Goal: Transaction & Acquisition: Subscribe to service/newsletter

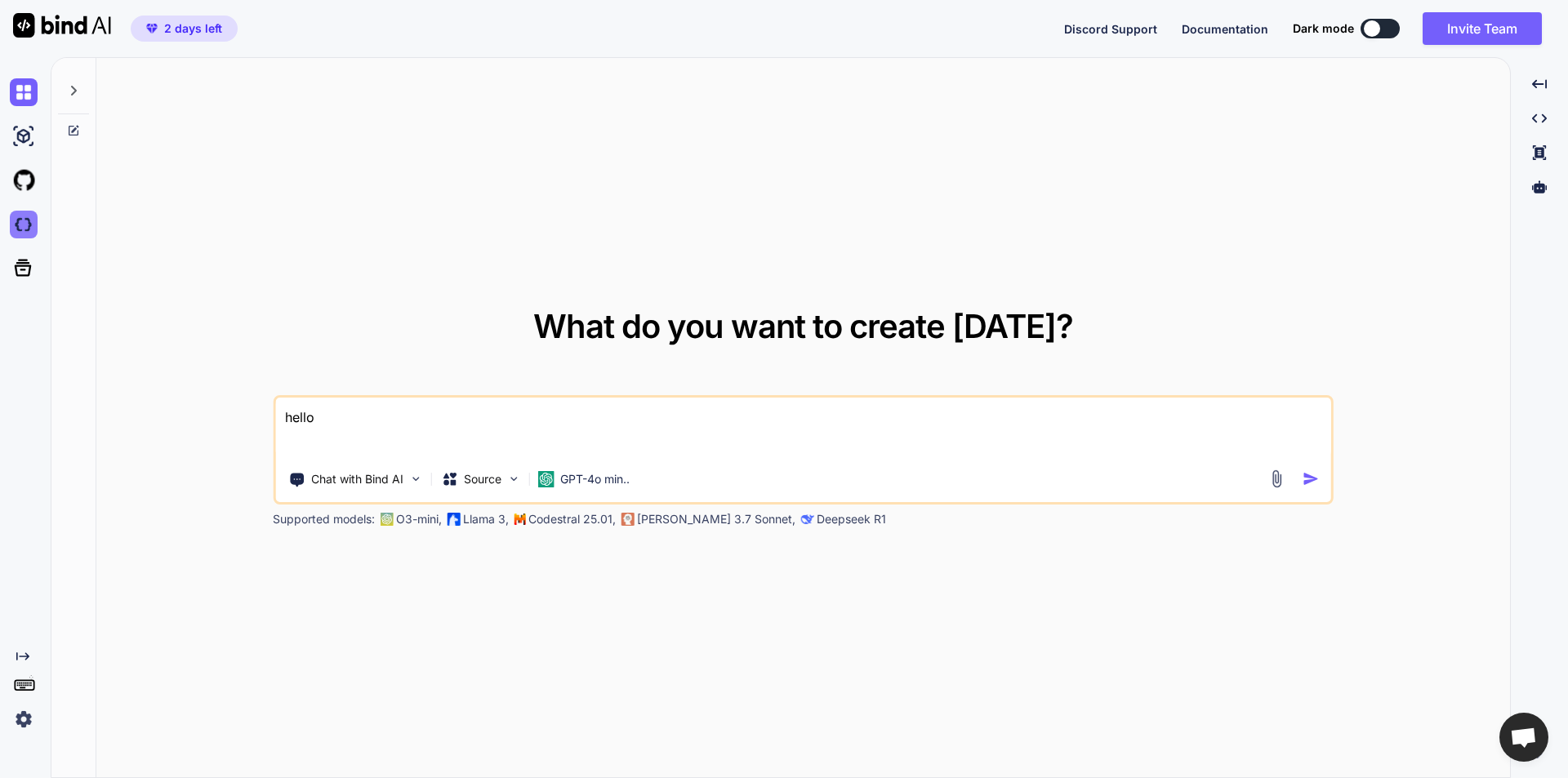
click at [26, 223] on img at bounding box center [23, 224] width 28 height 28
click at [10, 726] on img at bounding box center [23, 719] width 28 height 28
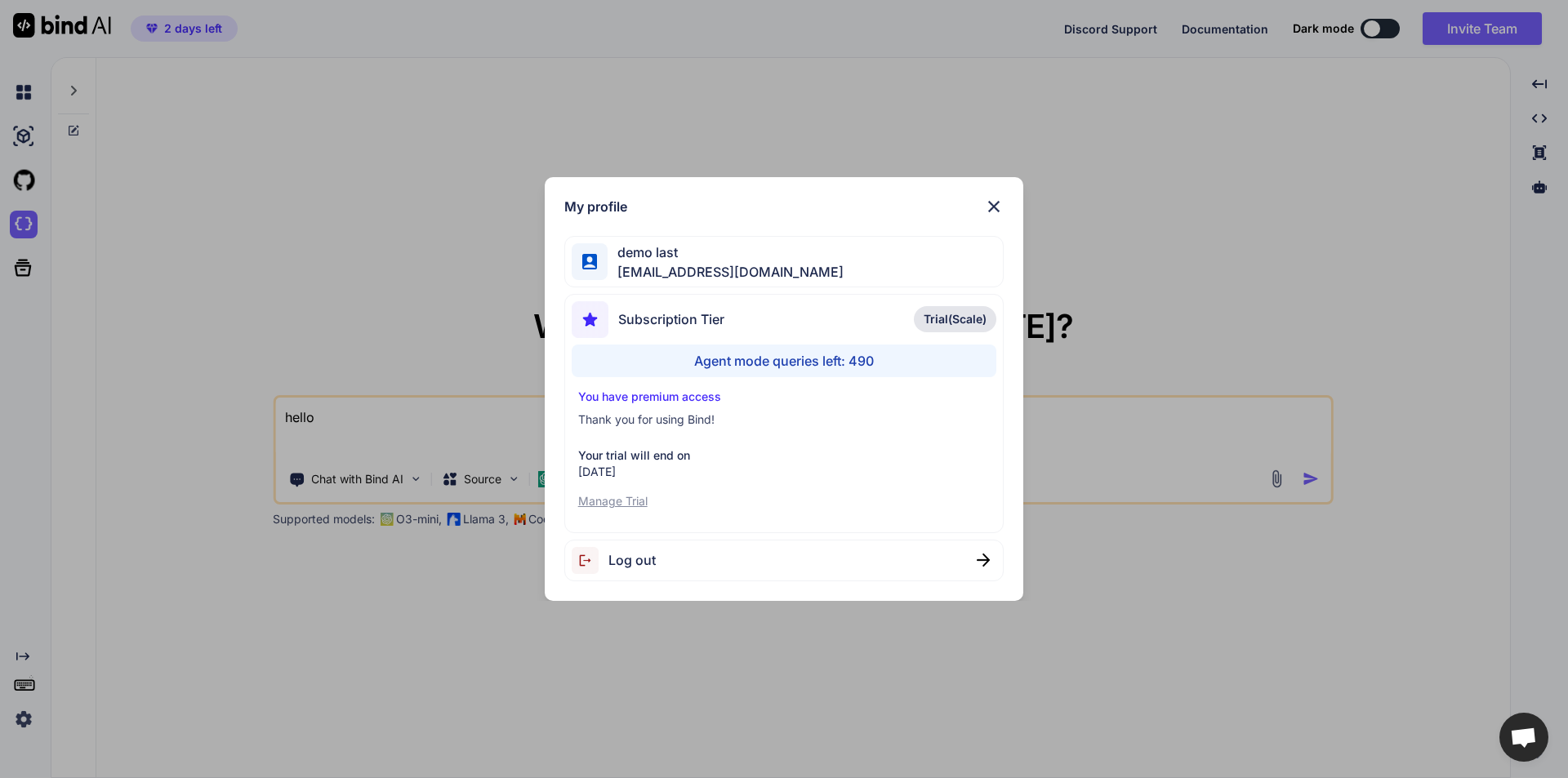
click at [723, 565] on div "Log out" at bounding box center [784, 561] width 440 height 42
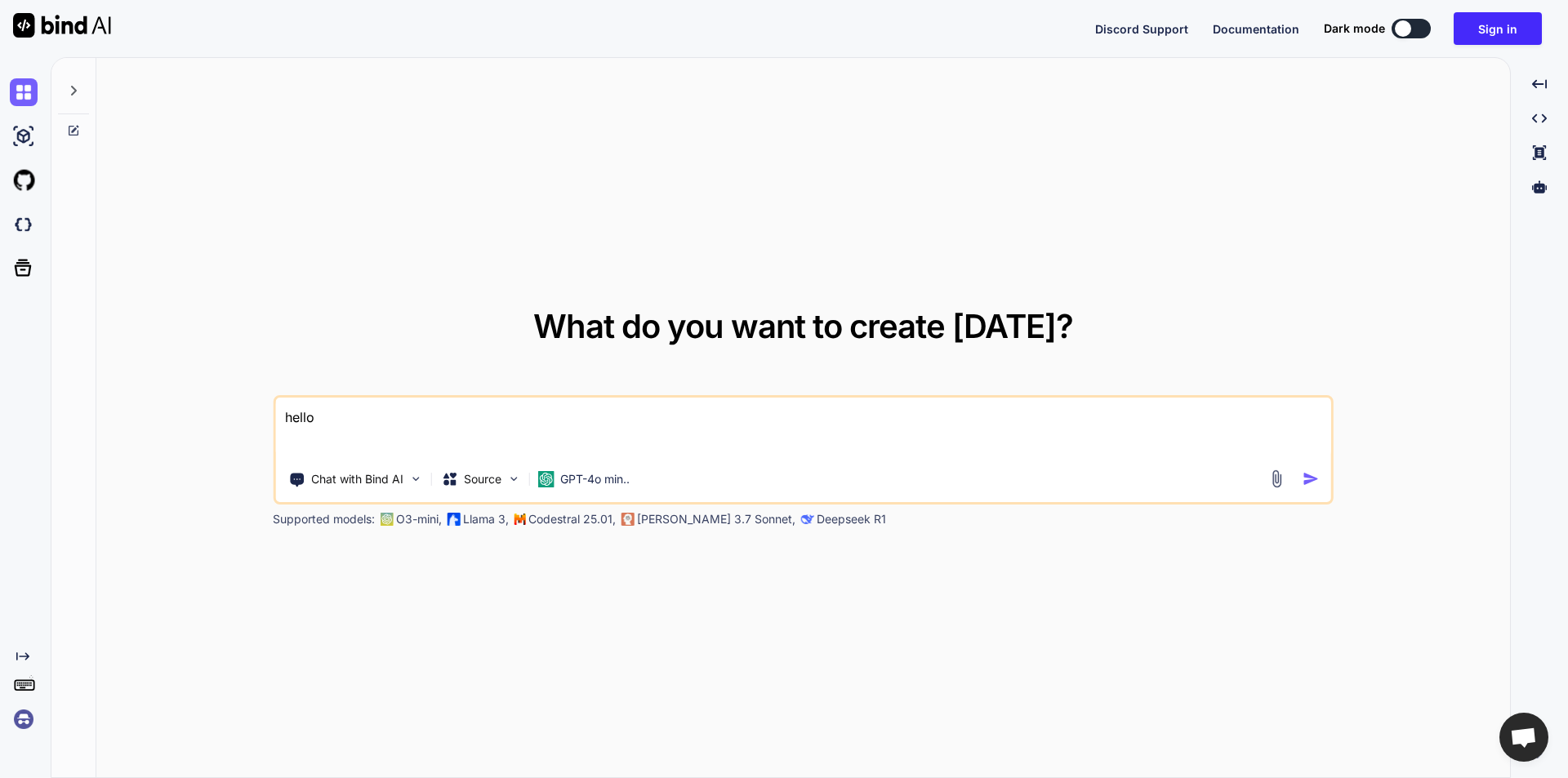
type textarea "x"
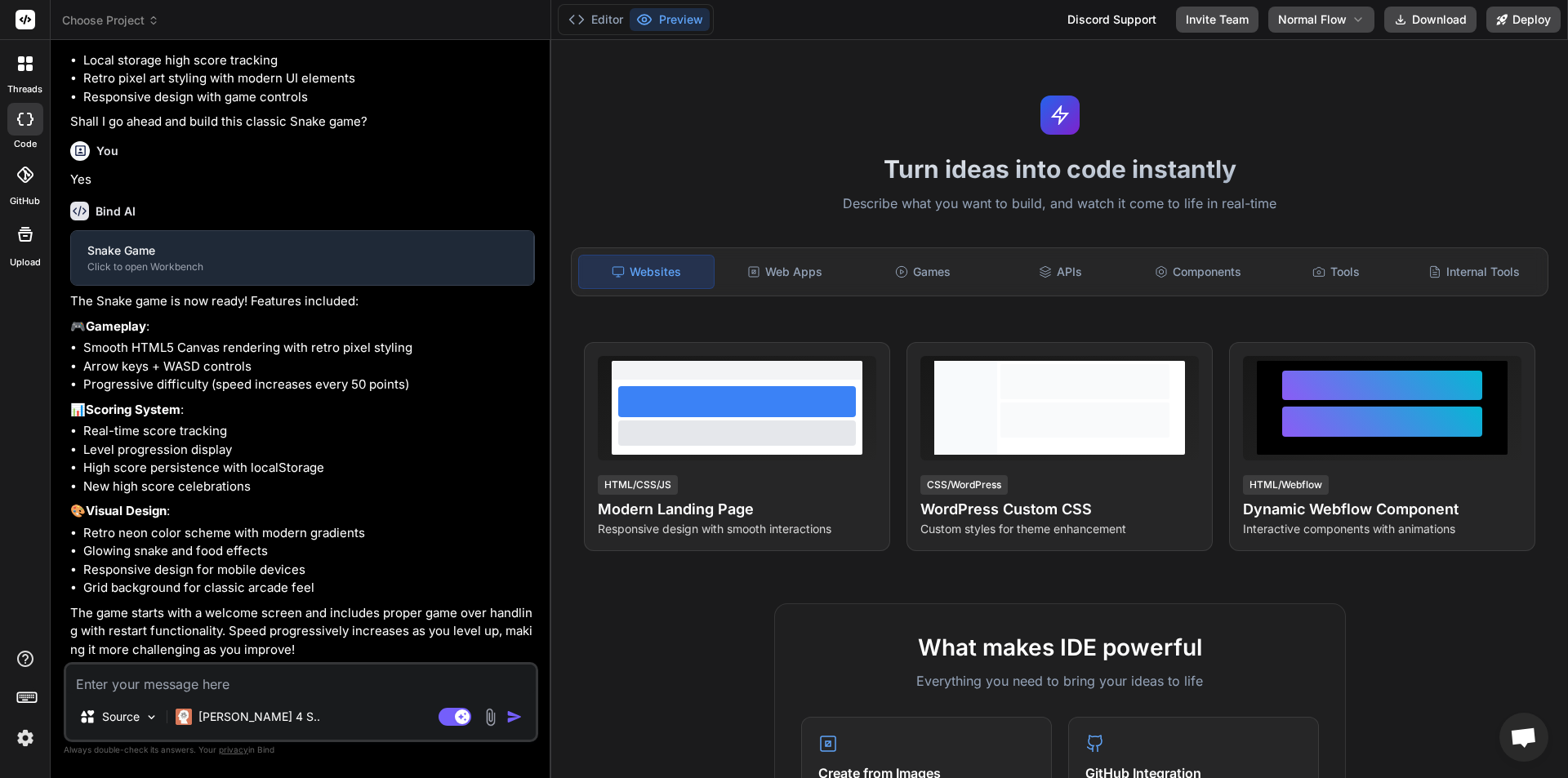
scroll to position [368, 0]
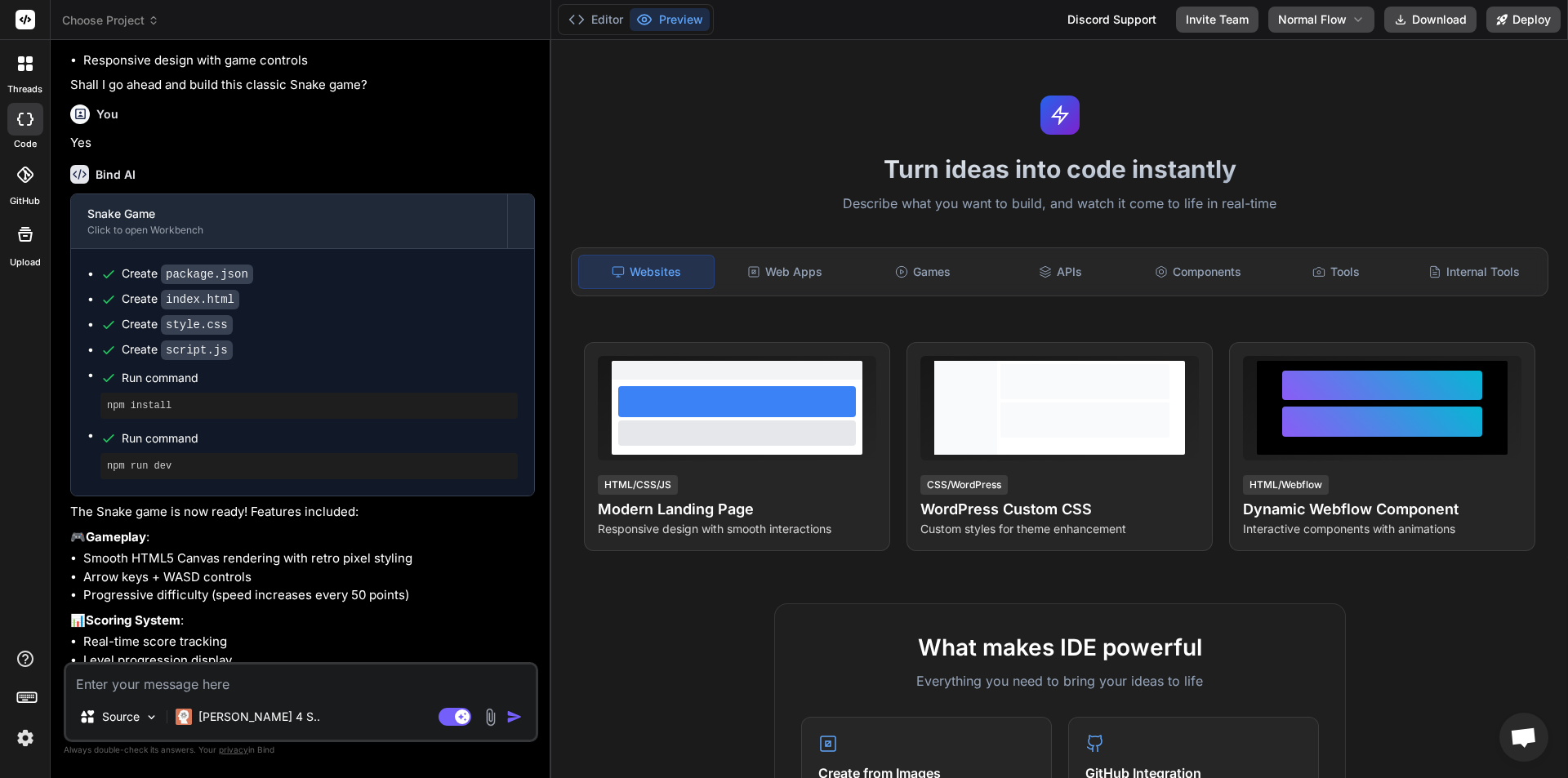
click at [26, 69] on icon at bounding box center [29, 68] width 7 height 7
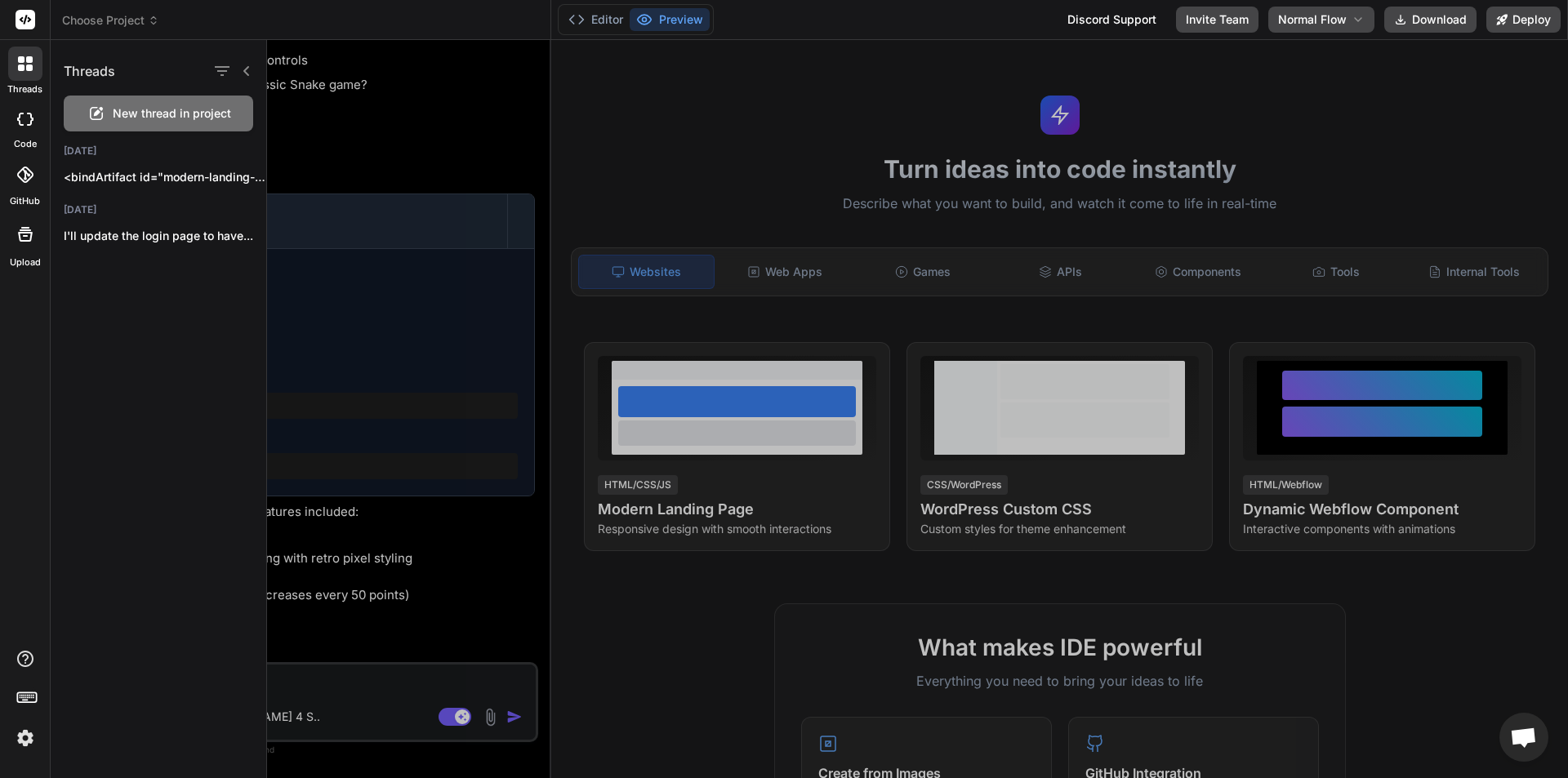
click at [116, 112] on span "New thread in project" at bounding box center [171, 113] width 119 height 16
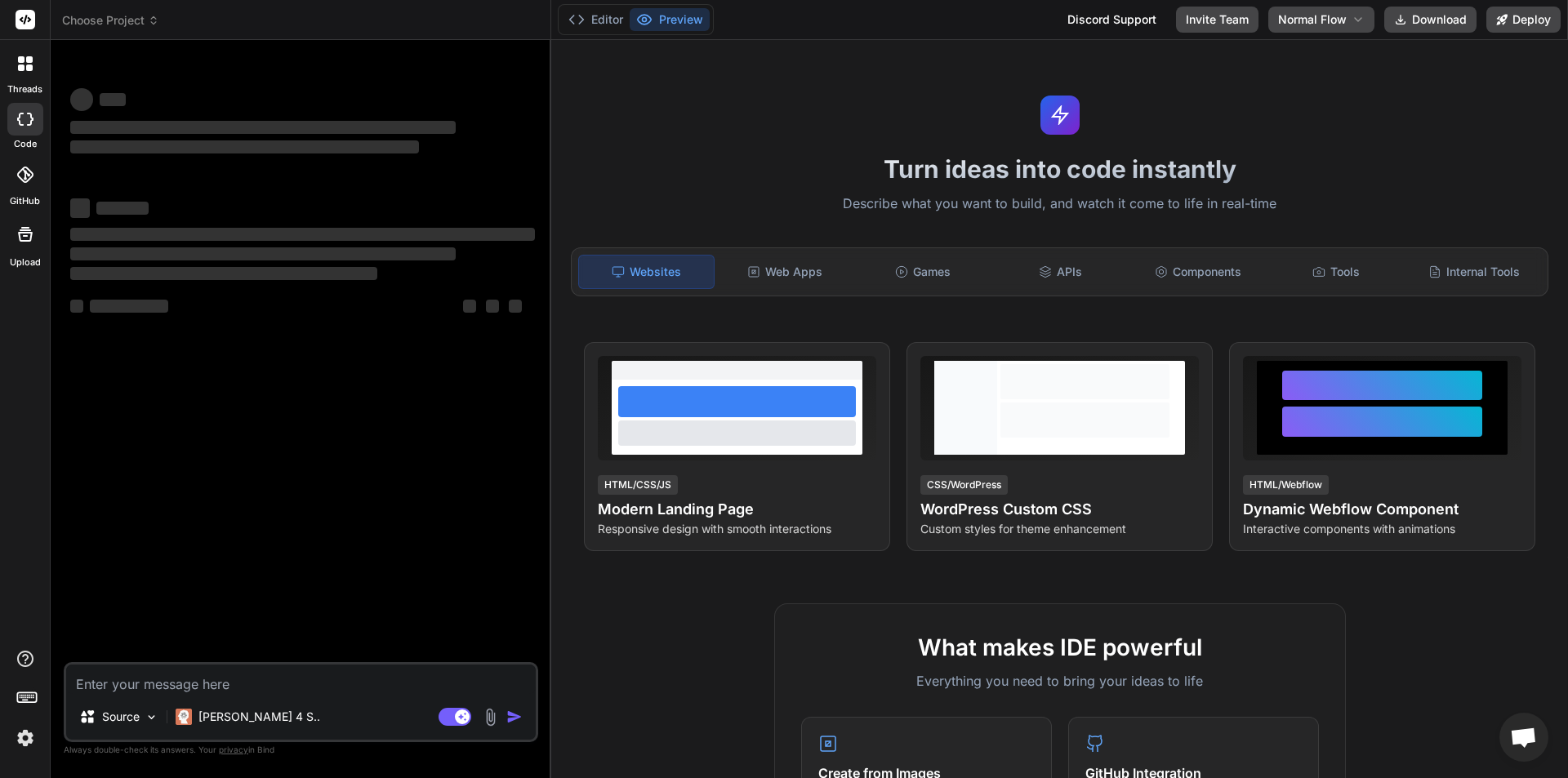
scroll to position [0, 0]
type textarea "x"
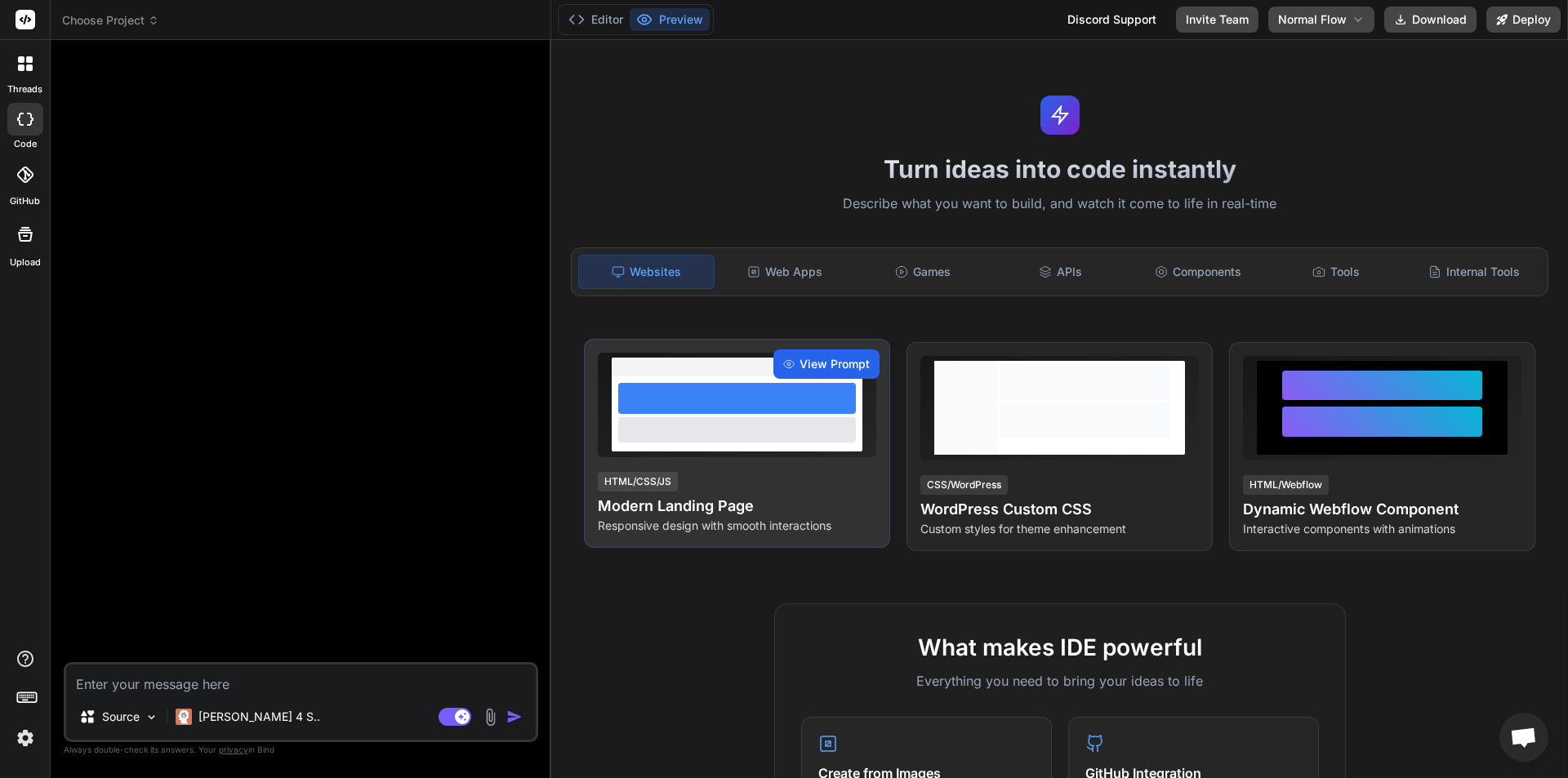
click at [839, 360] on span "View Prompt" at bounding box center [835, 363] width 70 height 16
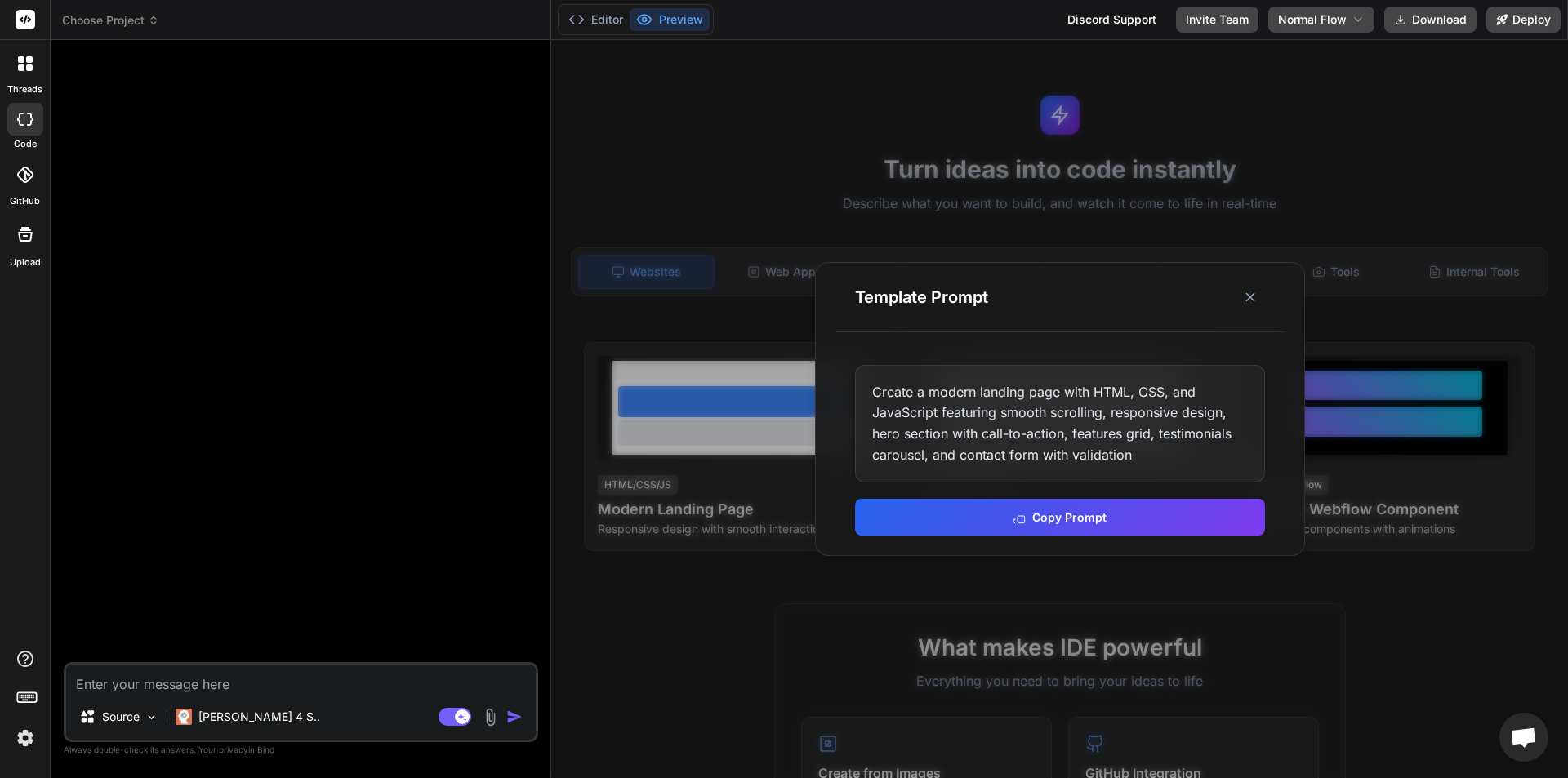
click at [908, 411] on div "Create a modern landing page with HTML, CSS, and JavaScript featuring smooth sc…" at bounding box center [1059, 424] width 410 height 118
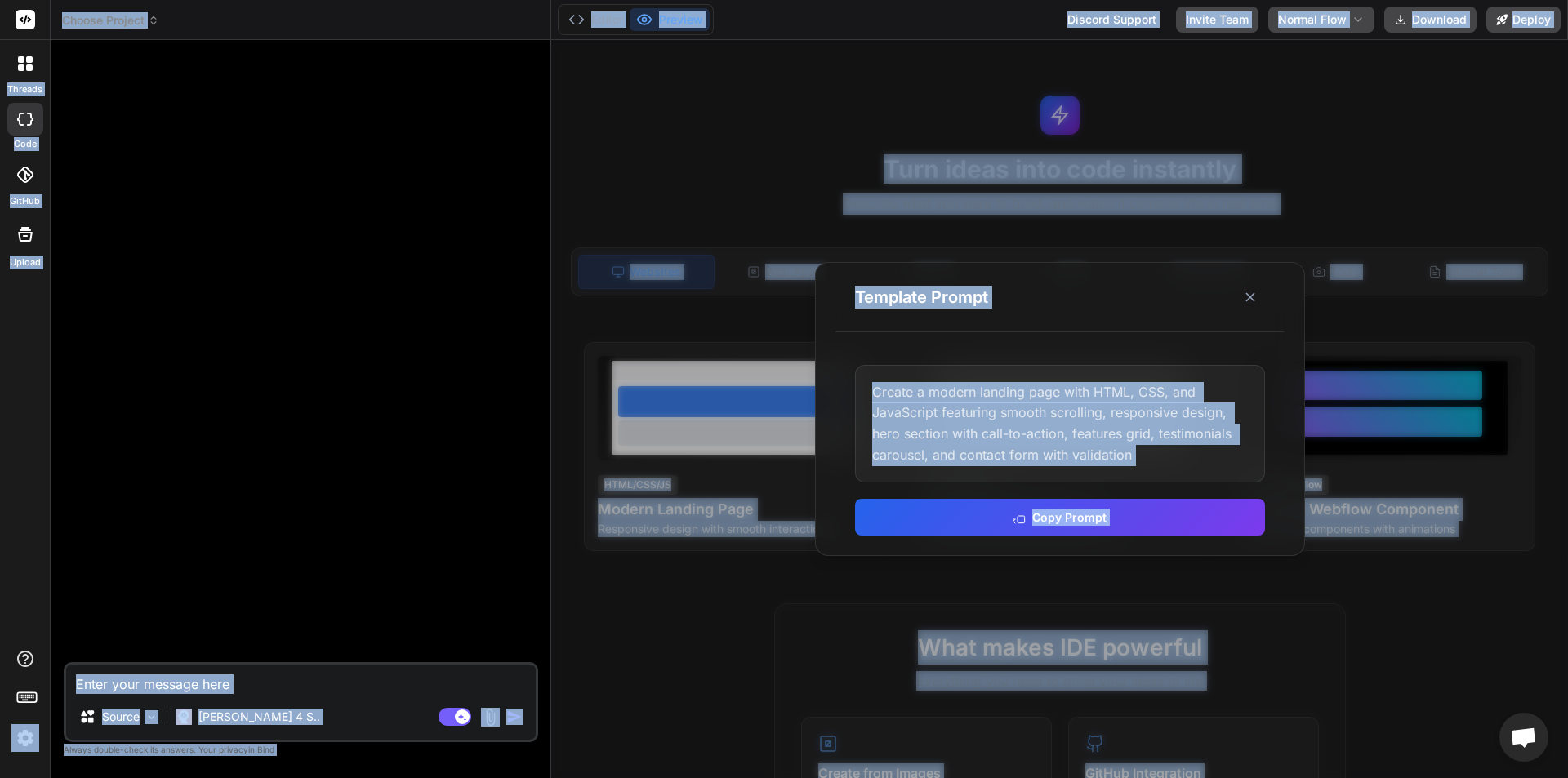
click at [908, 411] on div "Create a modern landing page with HTML, CSS, and JavaScript featuring smooth sc…" at bounding box center [1059, 424] width 410 height 118
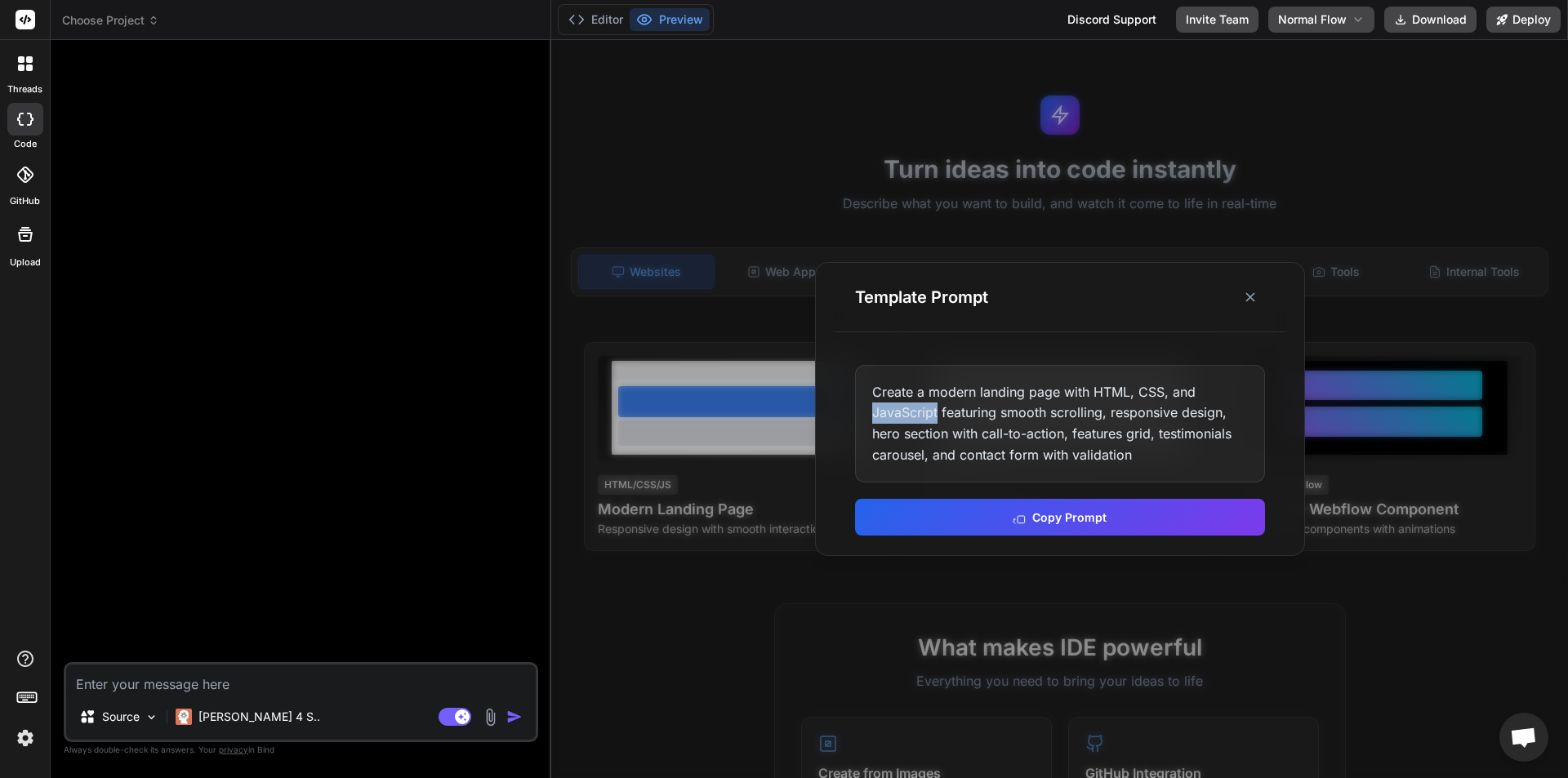
click at [908, 411] on div "Create a modern landing page with HTML, CSS, and JavaScript featuring smooth sc…" at bounding box center [1059, 424] width 410 height 118
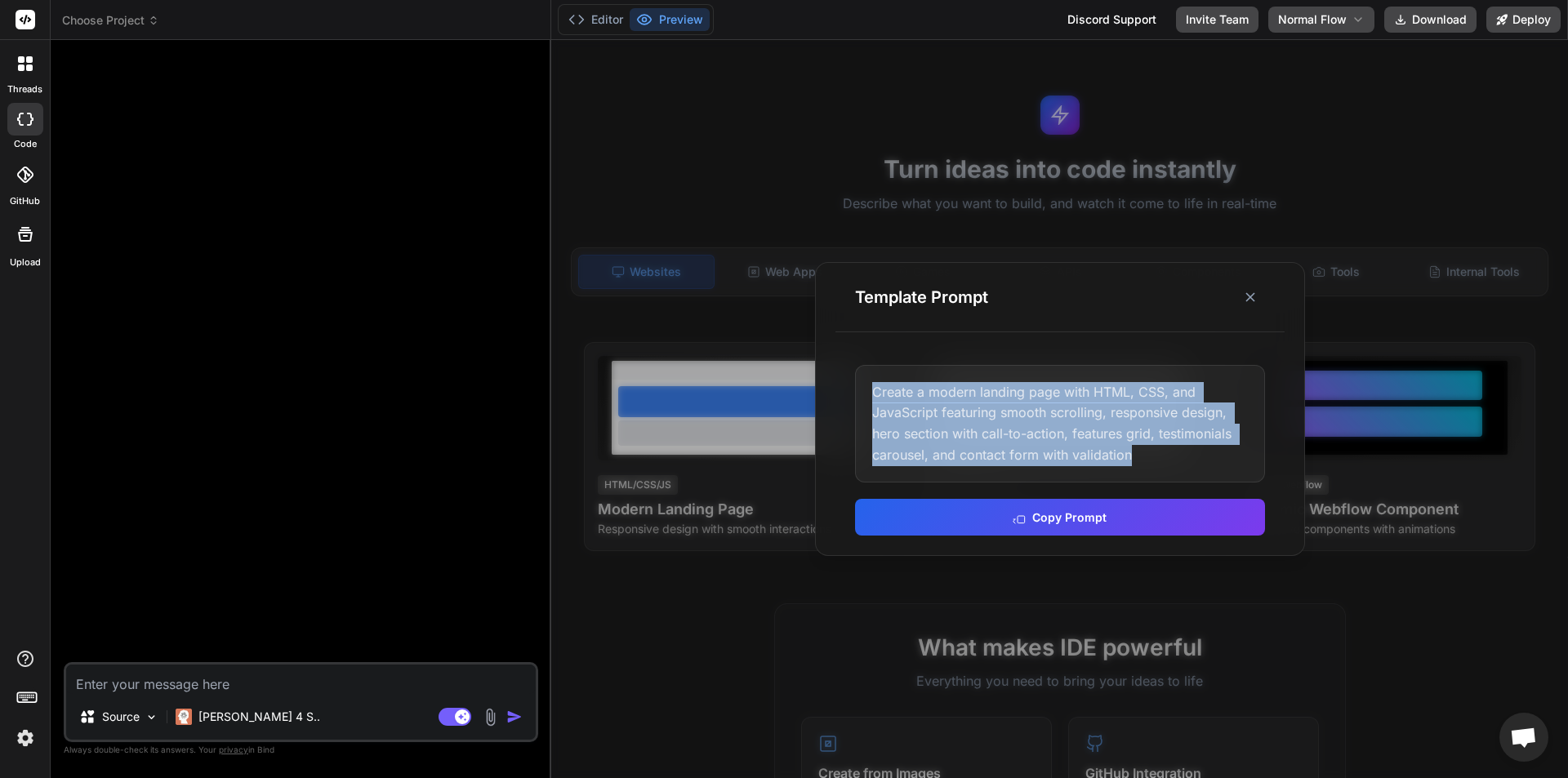
click at [908, 411] on div "Create a modern landing page with HTML, CSS, and JavaScript featuring smooth sc…" at bounding box center [1059, 424] width 410 height 118
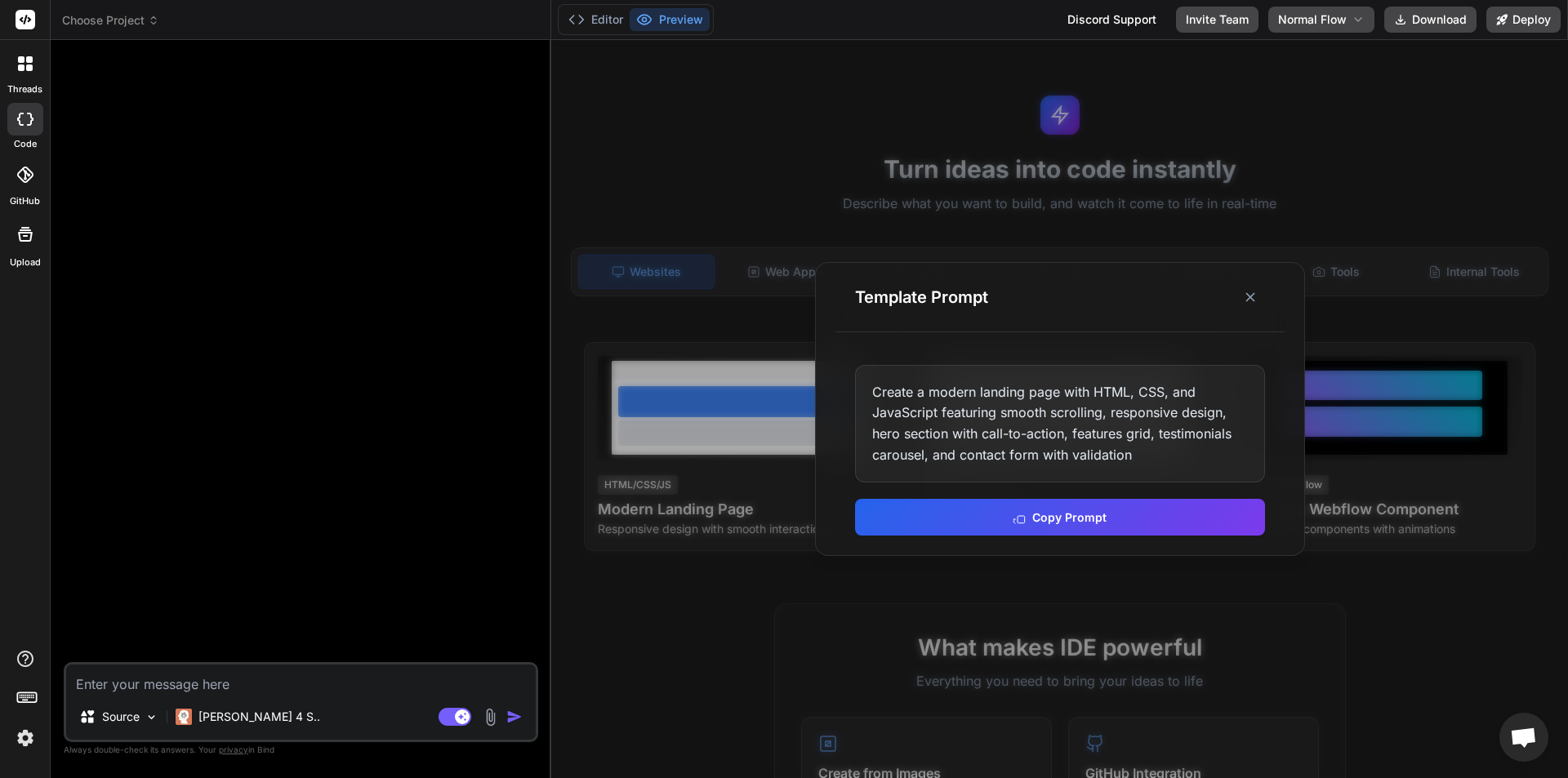
click at [908, 411] on div "Create a modern landing page with HTML, CSS, and JavaScript featuring smooth sc…" at bounding box center [1059, 424] width 410 height 118
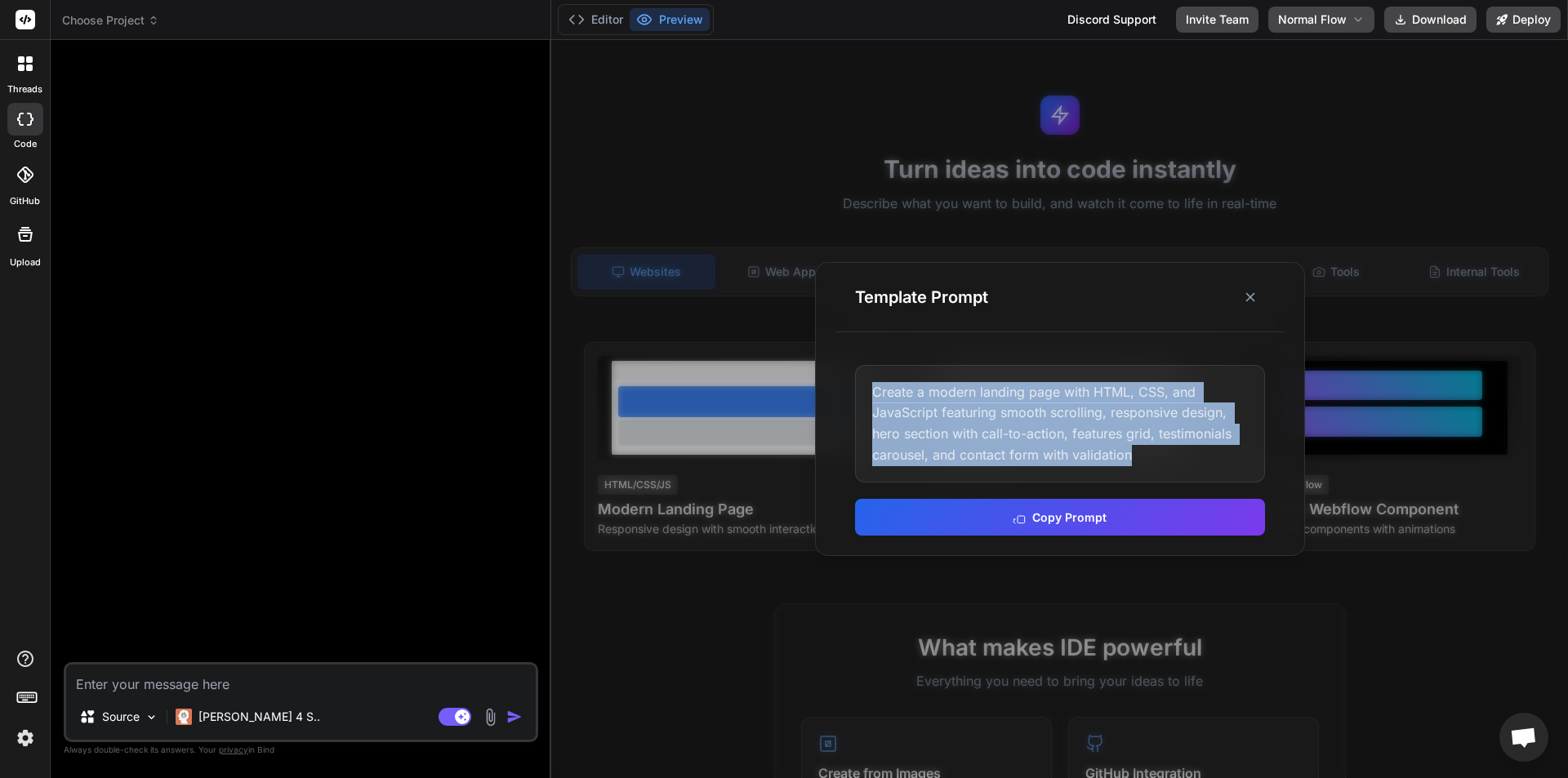
click at [908, 411] on div "Create a modern landing page with HTML, CSS, and JavaScript featuring smooth sc…" at bounding box center [1059, 424] width 410 height 118
click at [239, 684] on textarea at bounding box center [301, 679] width 470 height 29
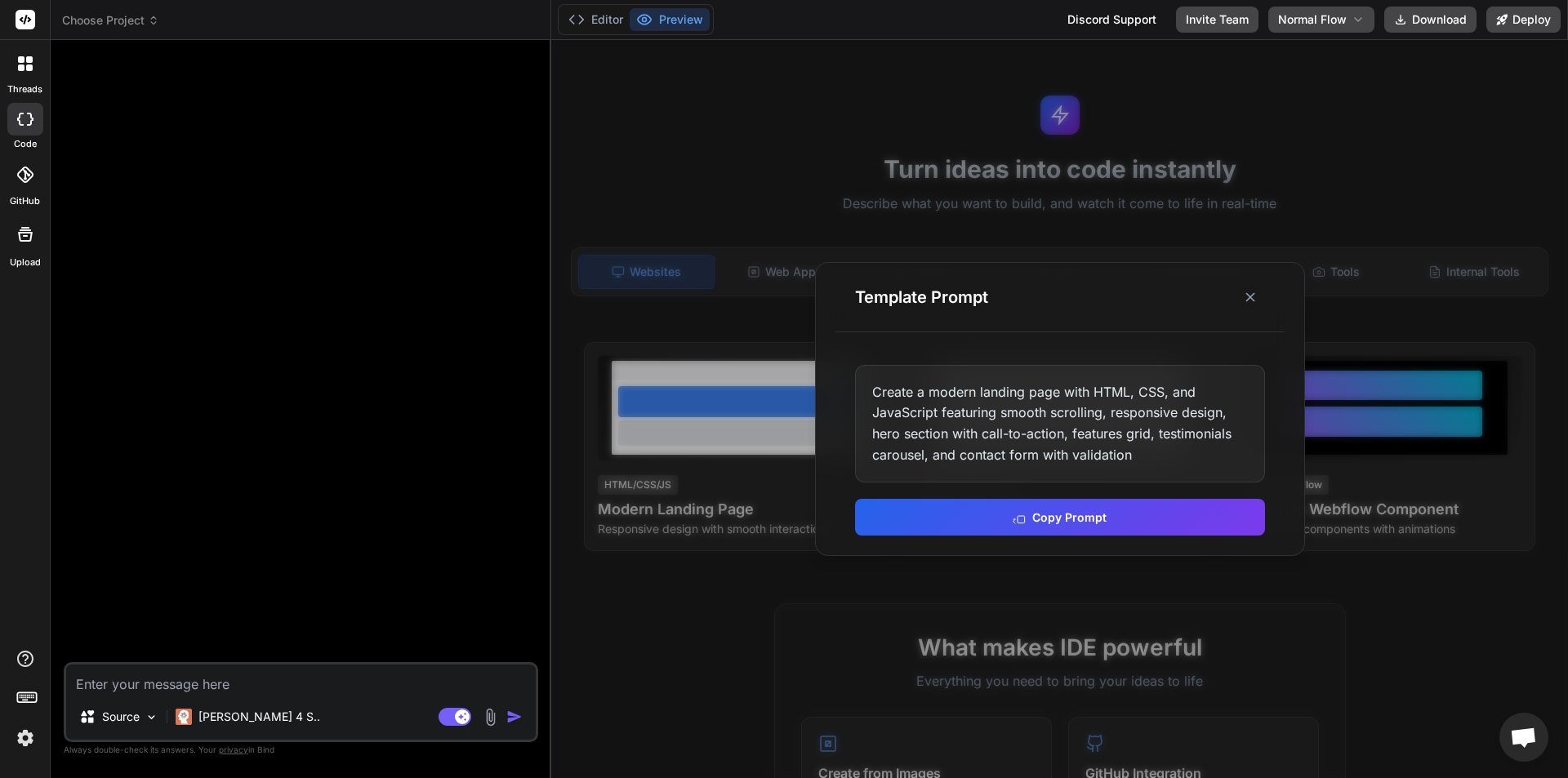
paste textarea "Create a modern landing page with HTML, CSS, and JavaScript featuring smooth sc…"
type textarea "Create a modern landing page with HTML, CSS, and JavaScript featuring smooth sc…"
type textarea "x"
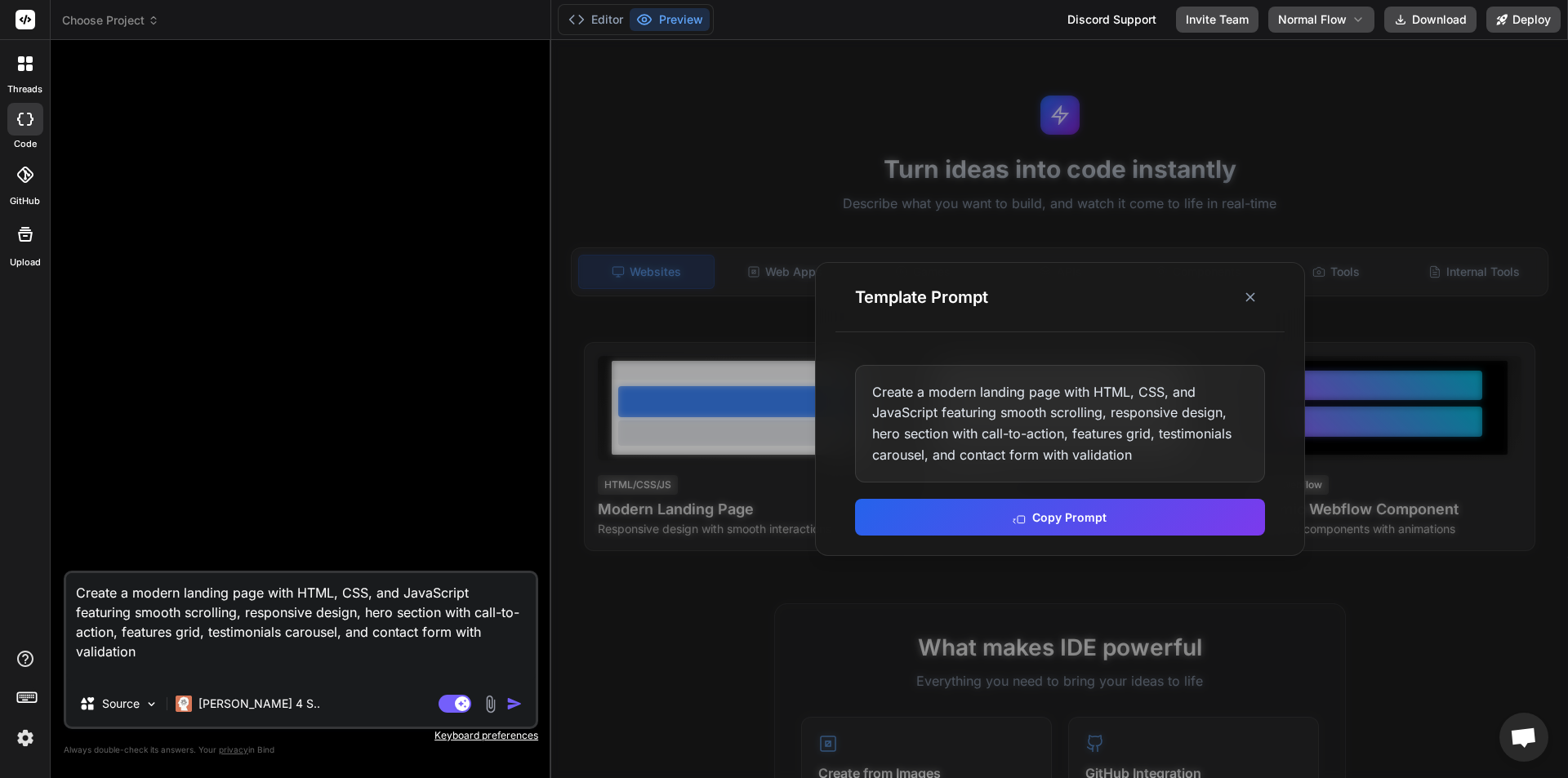
type textarea "Create a modern landing page with HTML, CSS, and JavaScript featuring smooth sc…"
click at [514, 713] on div "Source Claude 4 S.." at bounding box center [301, 707] width 470 height 39
click at [511, 708] on img "button" at bounding box center [513, 704] width 16 height 16
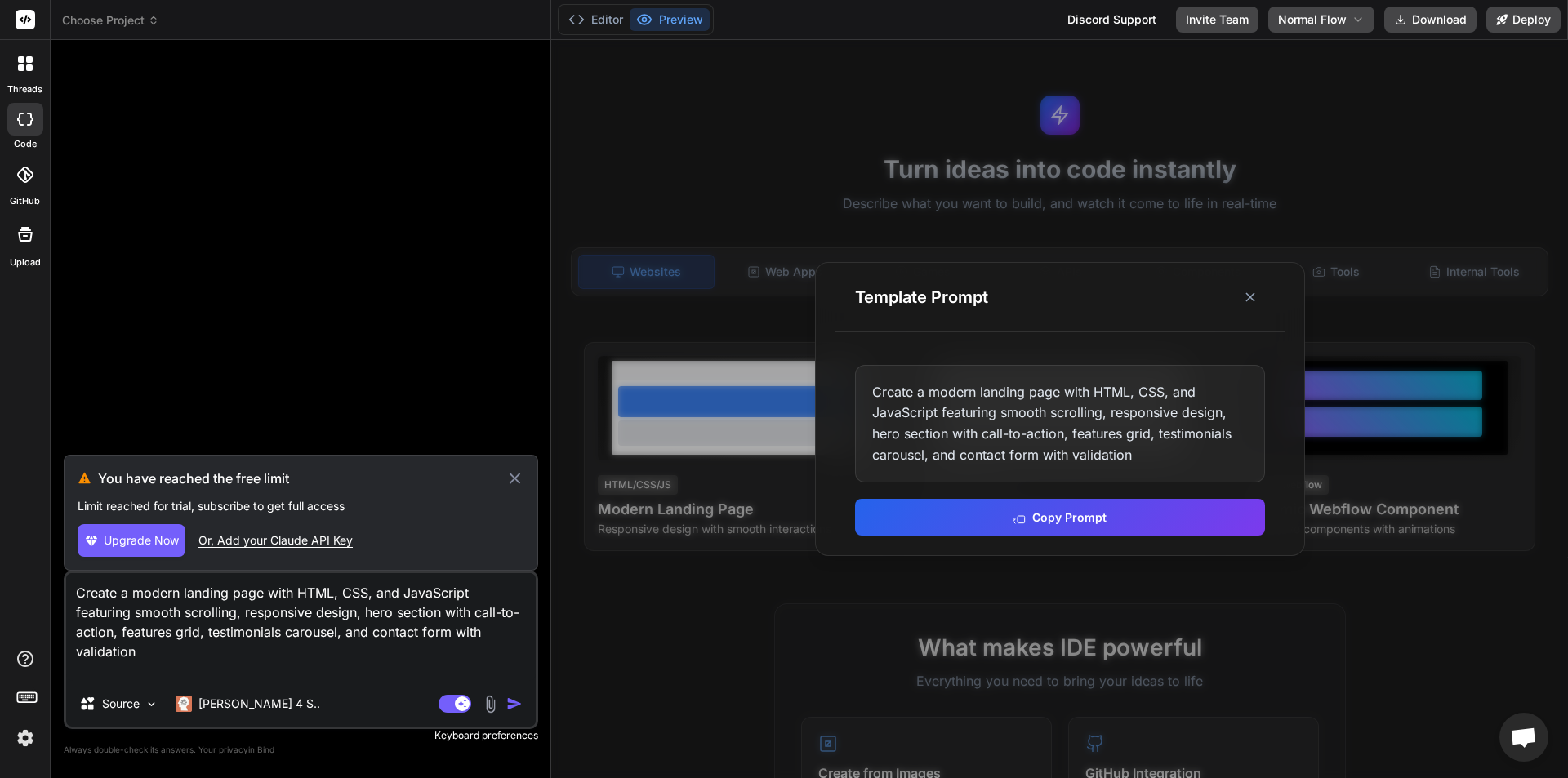
click at [145, 545] on span "Upgrade Now" at bounding box center [141, 540] width 75 height 16
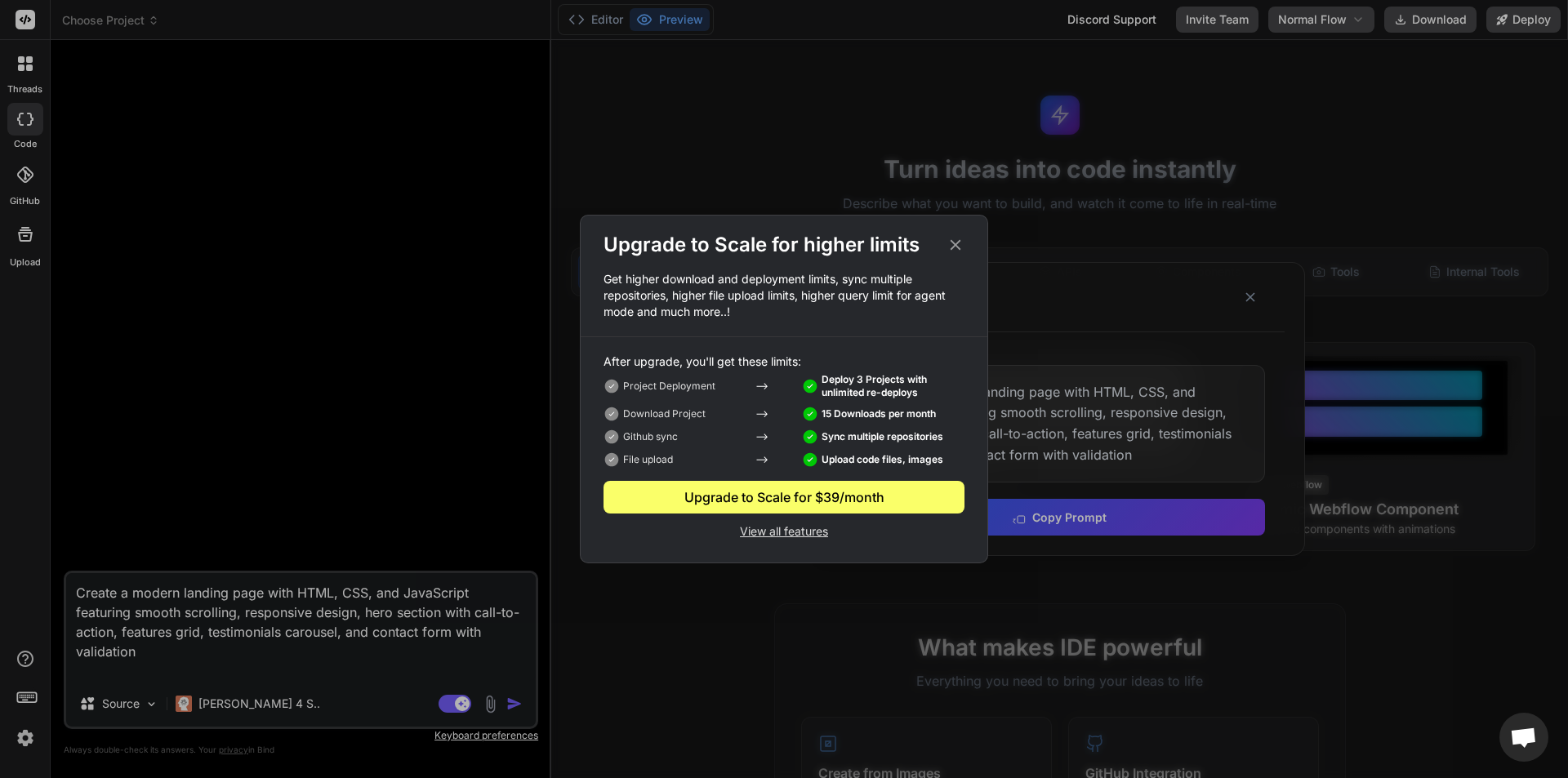
click at [792, 534] on p "View all features" at bounding box center [784, 530] width 361 height 20
click at [29, 738] on div "Upgrade to Scale for higher limits Get higher download and deployment limits, s…" at bounding box center [784, 389] width 1568 height 778
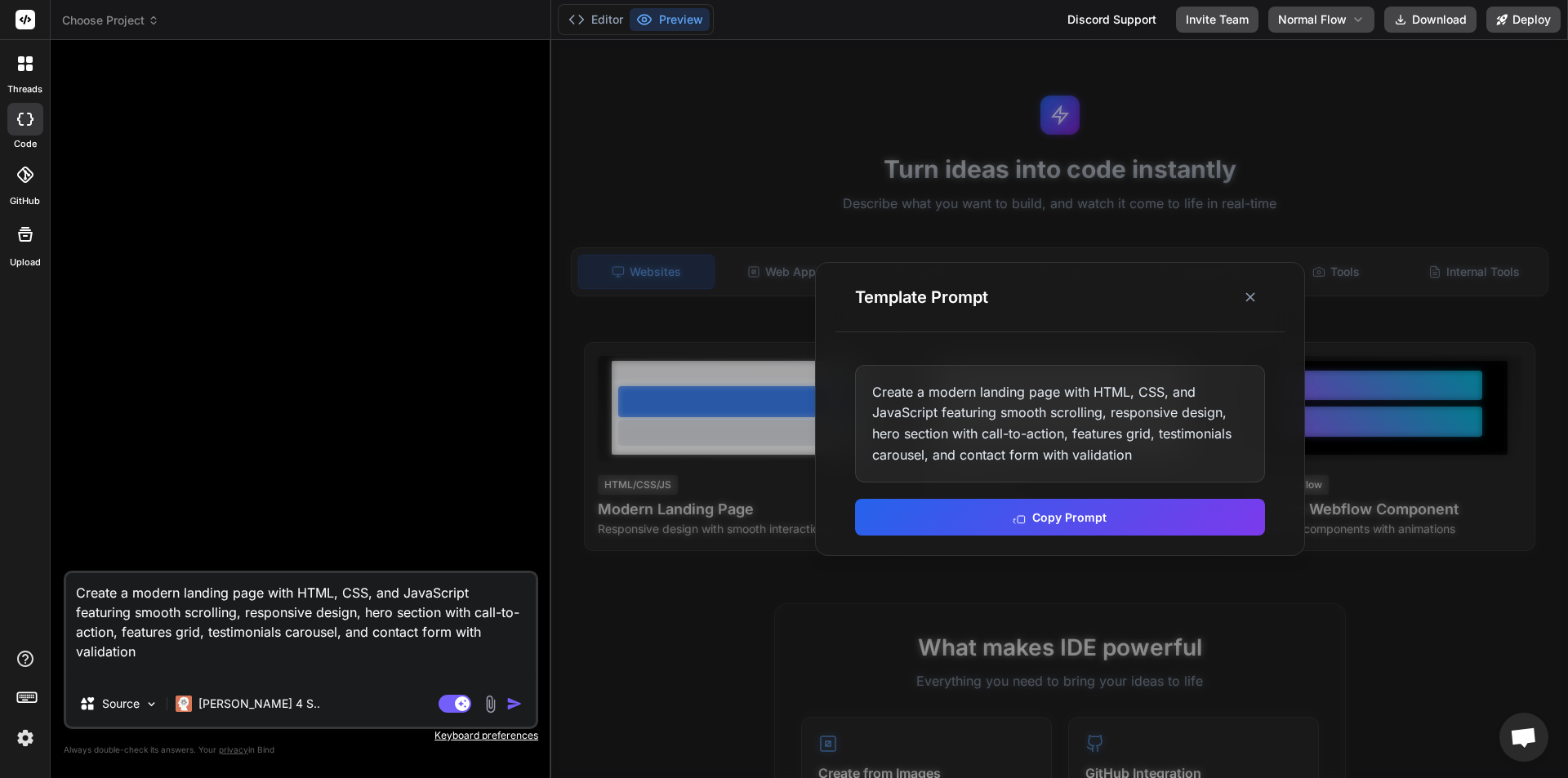
click at [29, 738] on img at bounding box center [25, 738] width 28 height 28
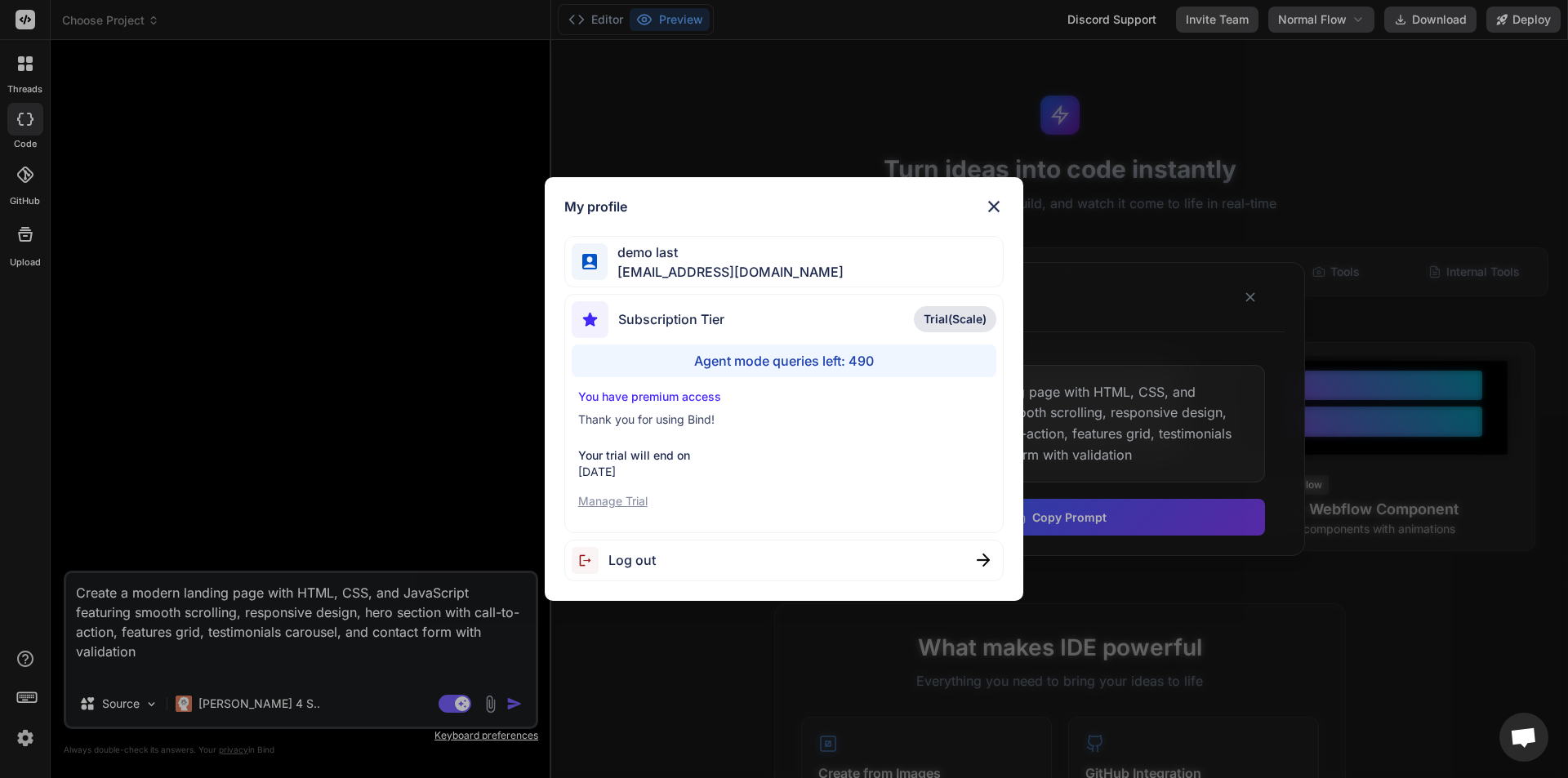
click at [946, 315] on span "Trial(Scale)" at bounding box center [955, 319] width 63 height 16
drag, startPoint x: 988, startPoint y: 205, endPoint x: 978, endPoint y: 222, distance: 19.7
click at [988, 205] on img at bounding box center [994, 206] width 20 height 20
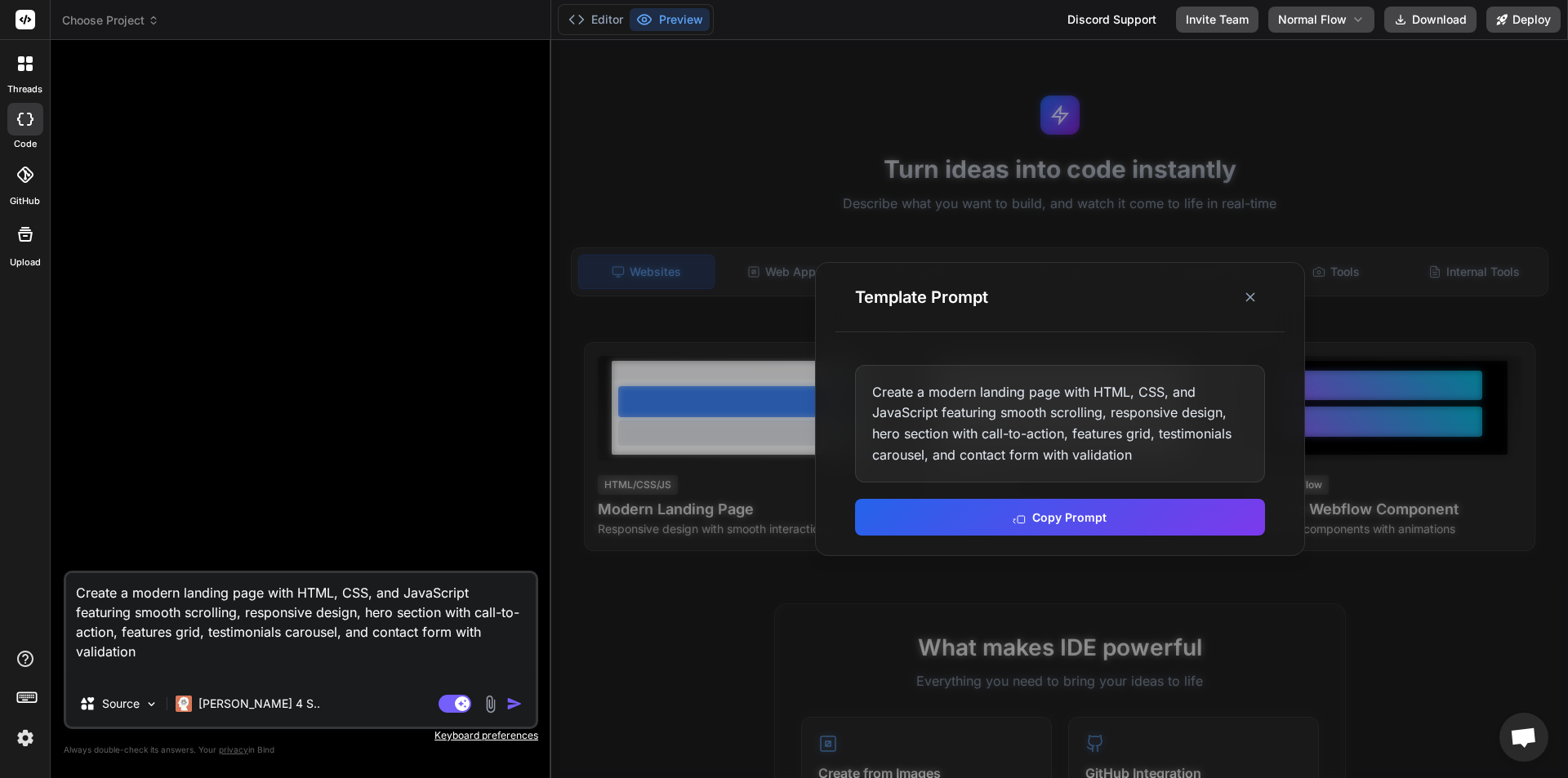
click at [510, 705] on img "button" at bounding box center [513, 704] width 16 height 16
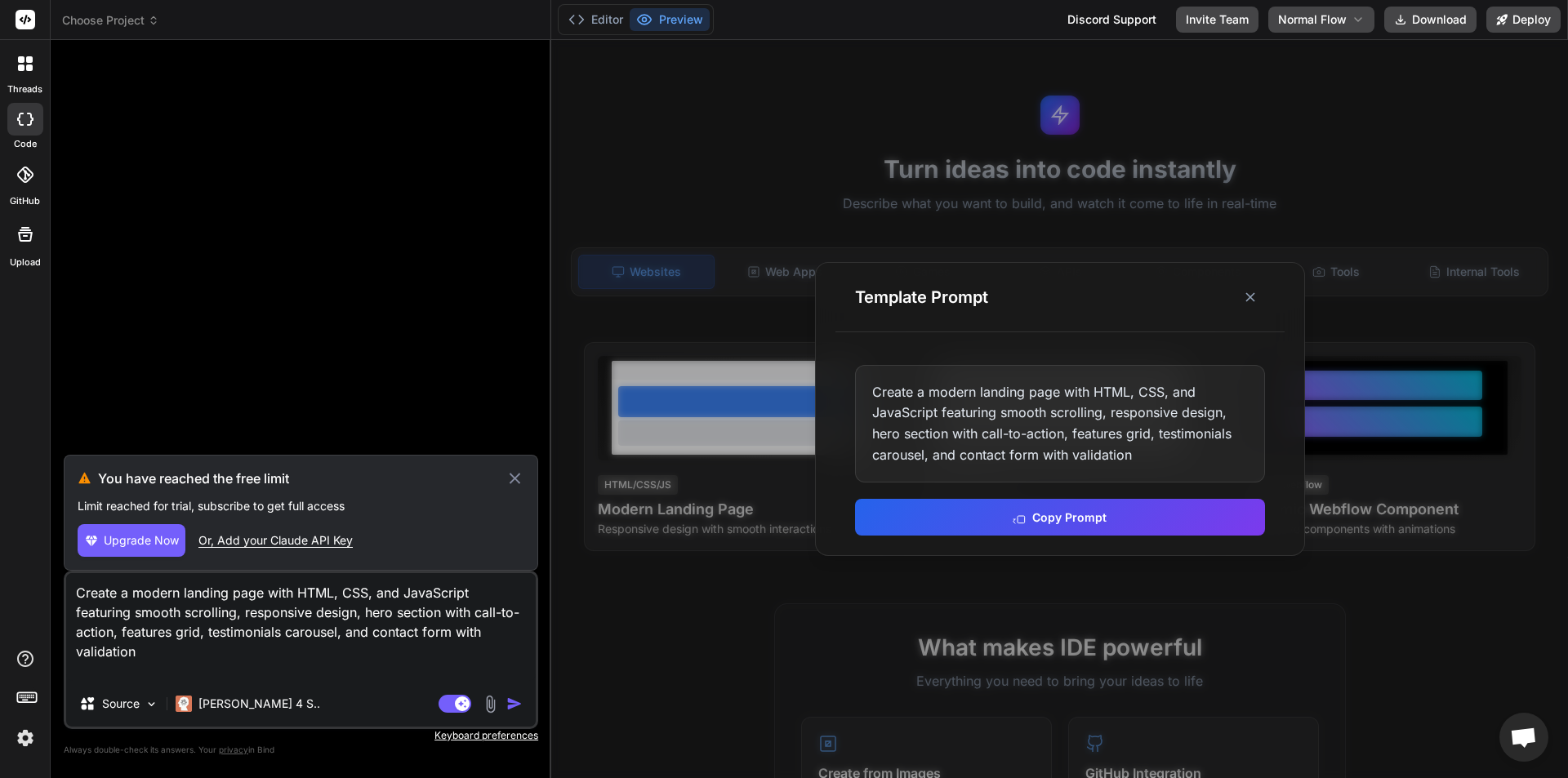
click at [161, 542] on span "Upgrade Now" at bounding box center [141, 540] width 75 height 16
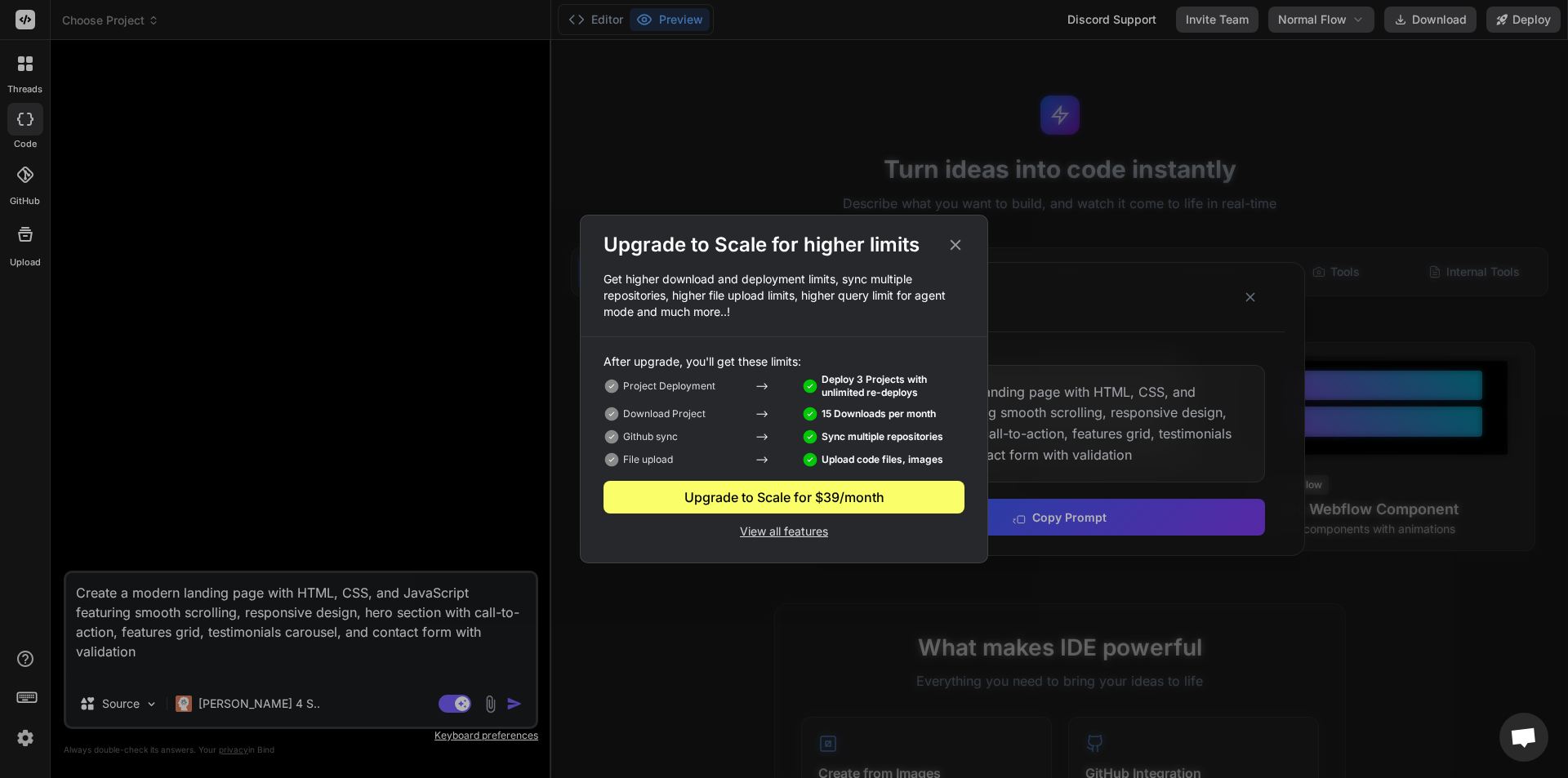
click at [809, 529] on p "View all features" at bounding box center [784, 530] width 361 height 20
click at [788, 528] on p "View all features" at bounding box center [784, 530] width 361 height 20
type textarea "x"
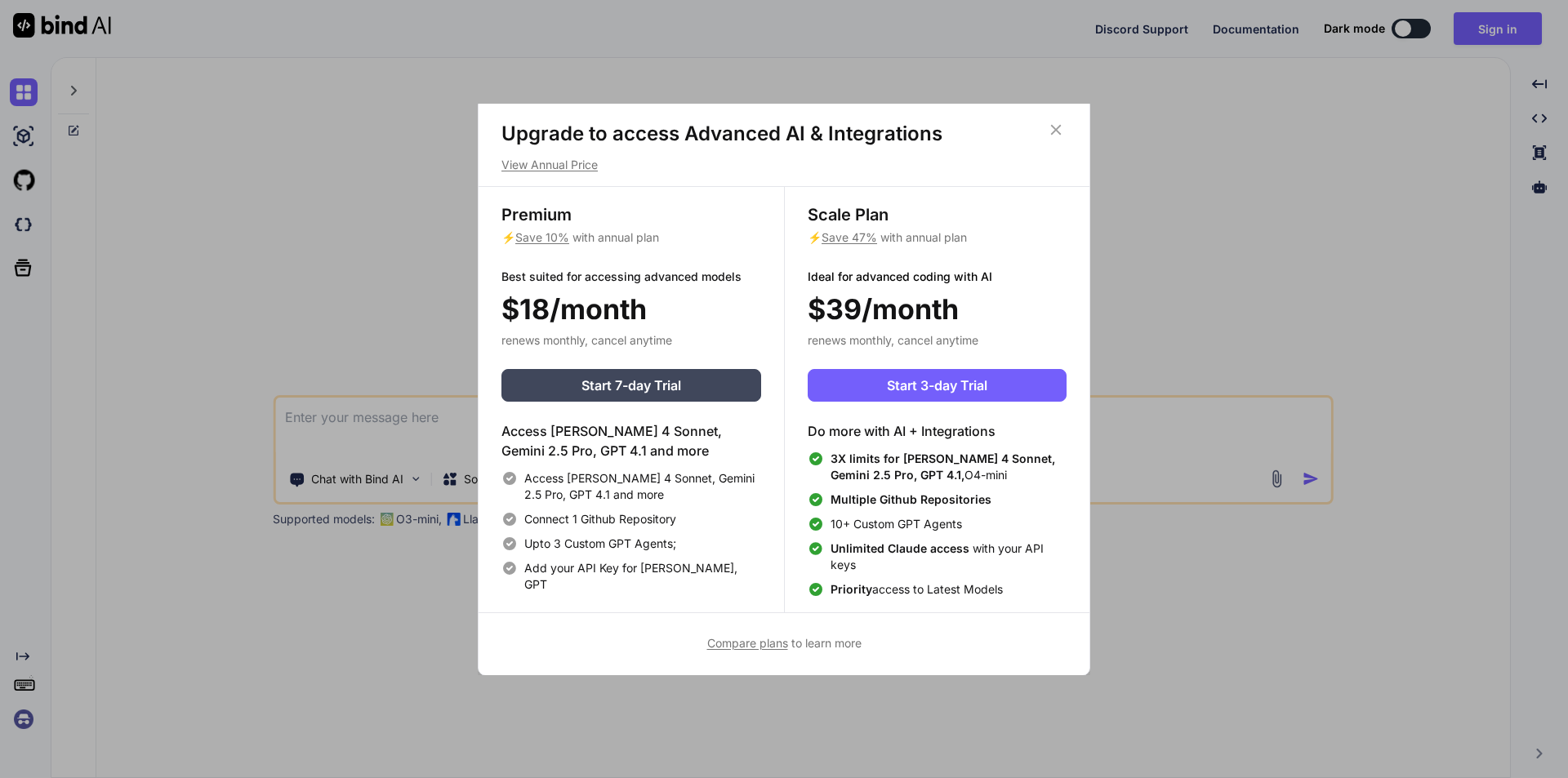
scroll to position [8, 0]
click at [934, 387] on span "Start 3-day Trial" at bounding box center [938, 384] width 101 height 20
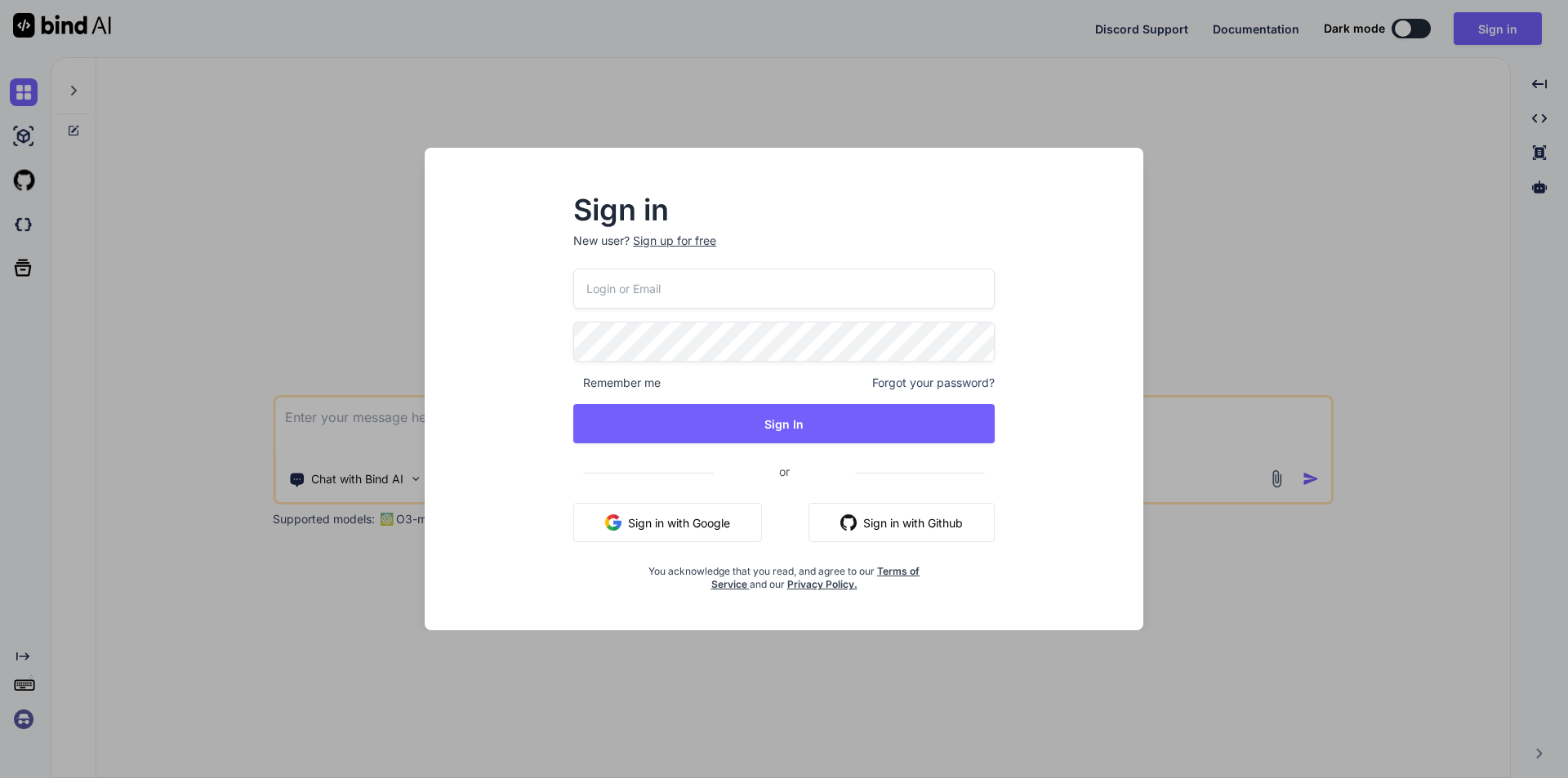
scroll to position [0, 0]
click at [712, 530] on button "Sign in with Google" at bounding box center [668, 522] width 188 height 39
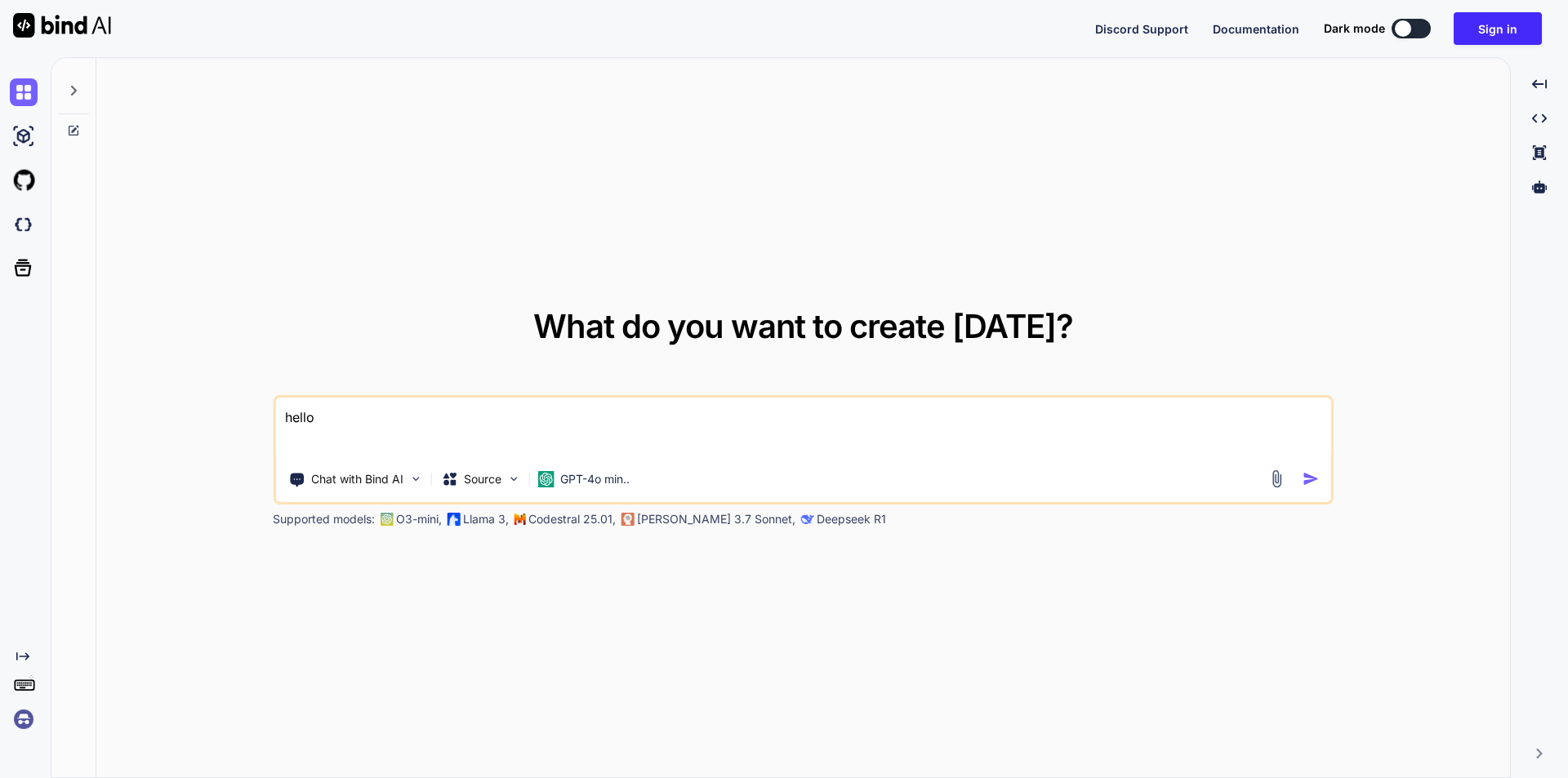
click at [1311, 468] on div "Chat with Bind AI Source GPT-4o min.." at bounding box center [800, 479] width 1051 height 32
click at [1313, 477] on img "button" at bounding box center [1311, 479] width 17 height 17
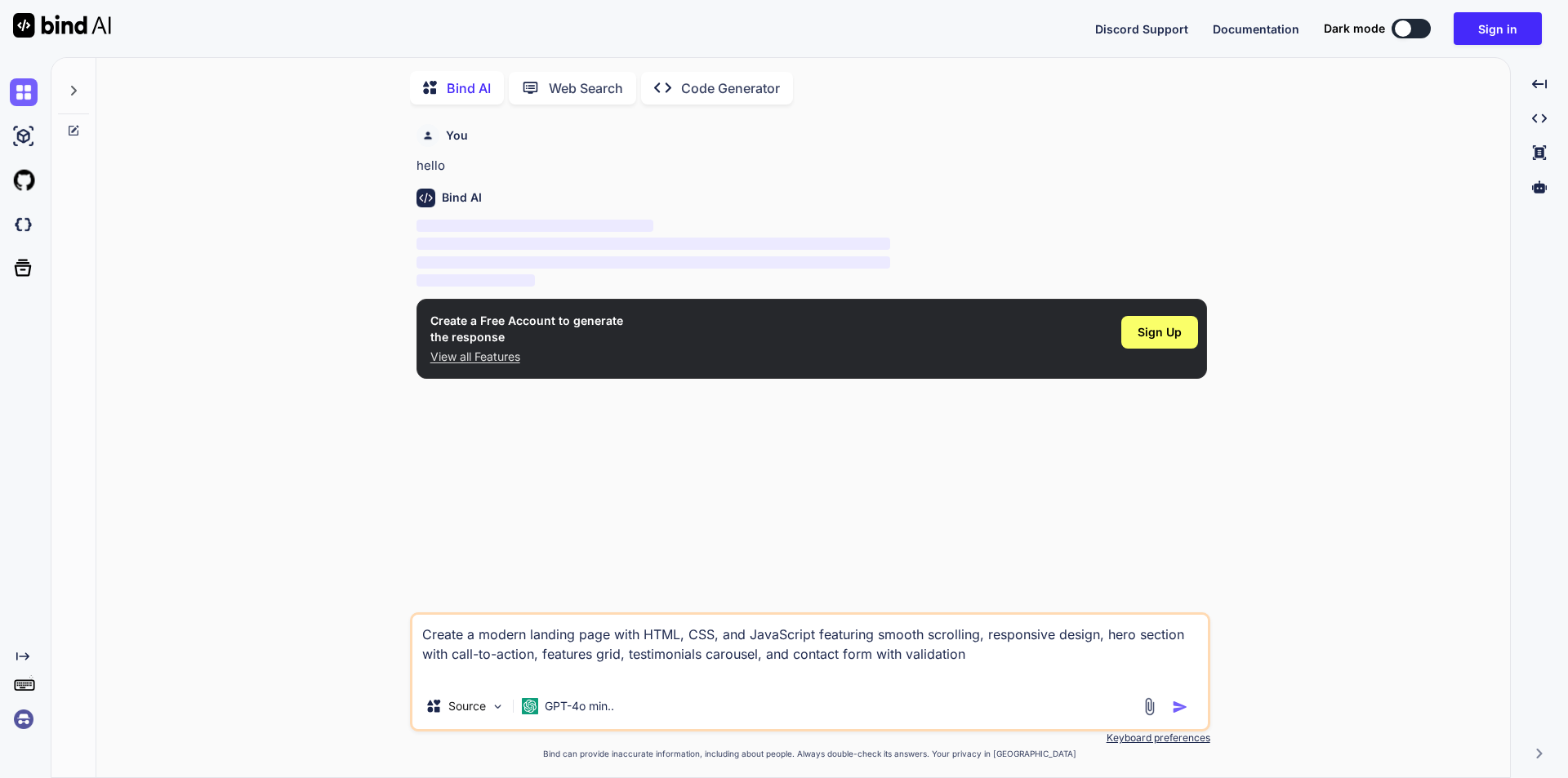
scroll to position [7, 0]
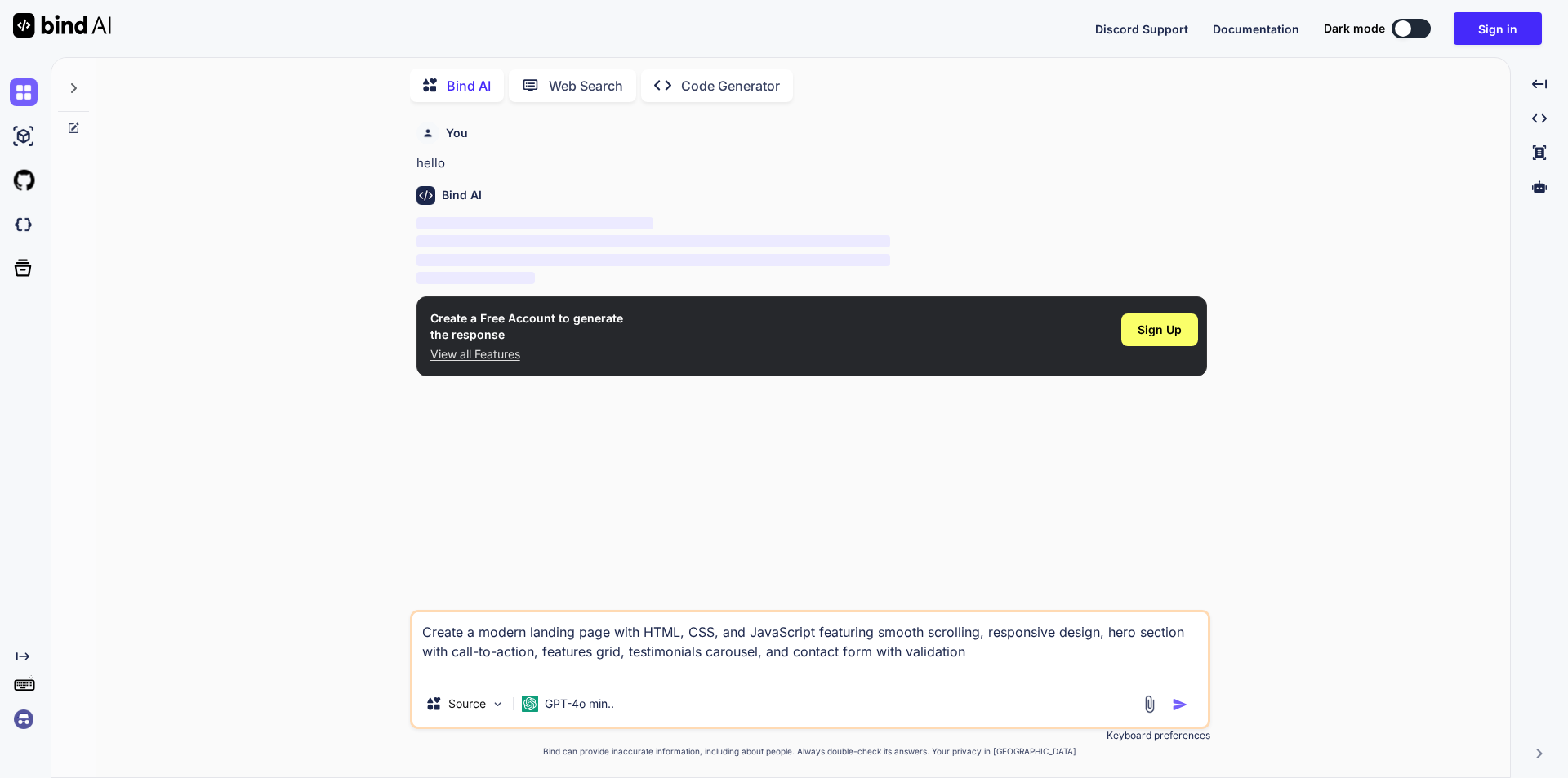
type textarea "x"
click at [27, 223] on img at bounding box center [23, 224] width 28 height 28
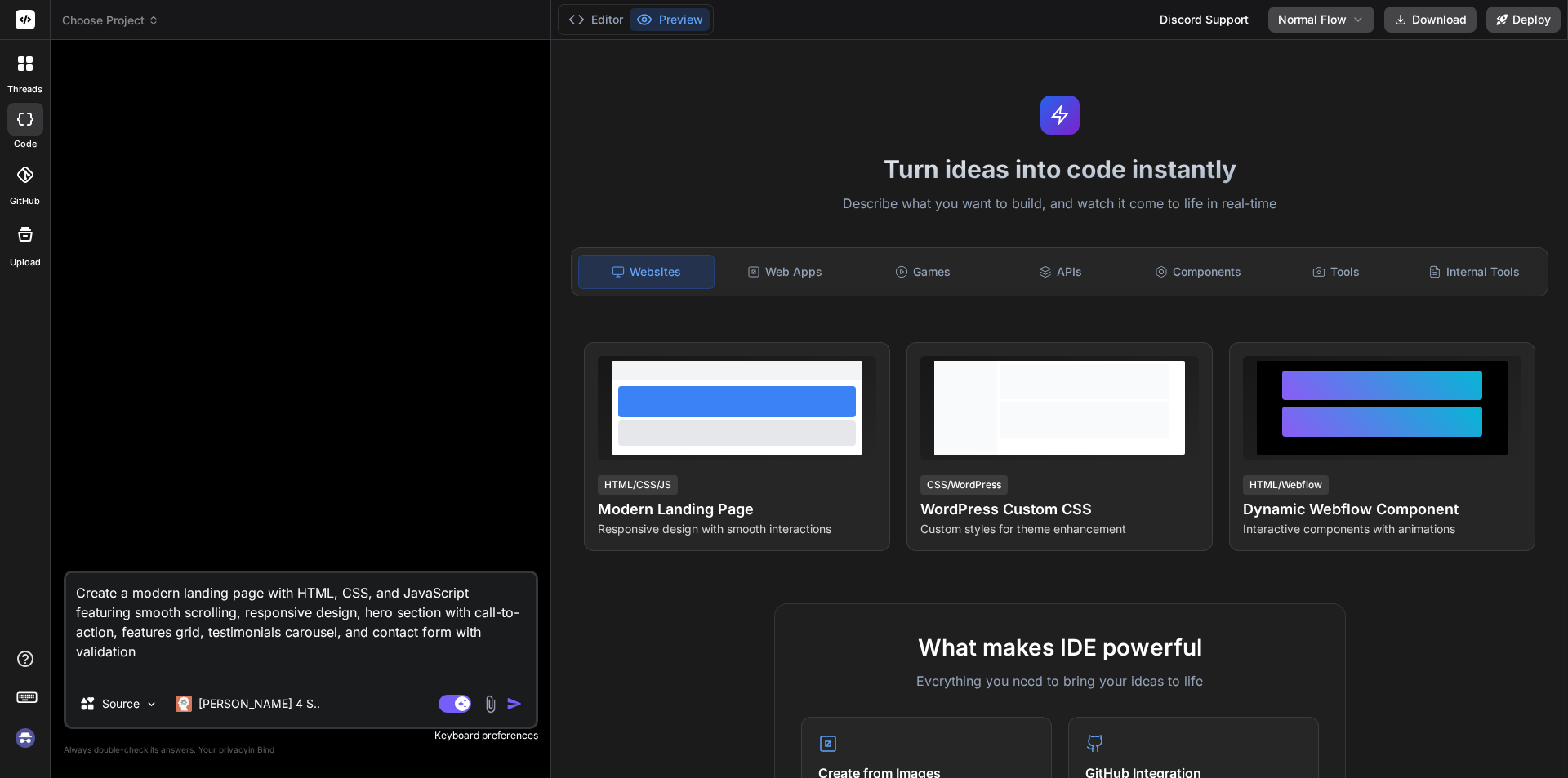
click at [511, 700] on img "button" at bounding box center [513, 704] width 16 height 16
type textarea "x"
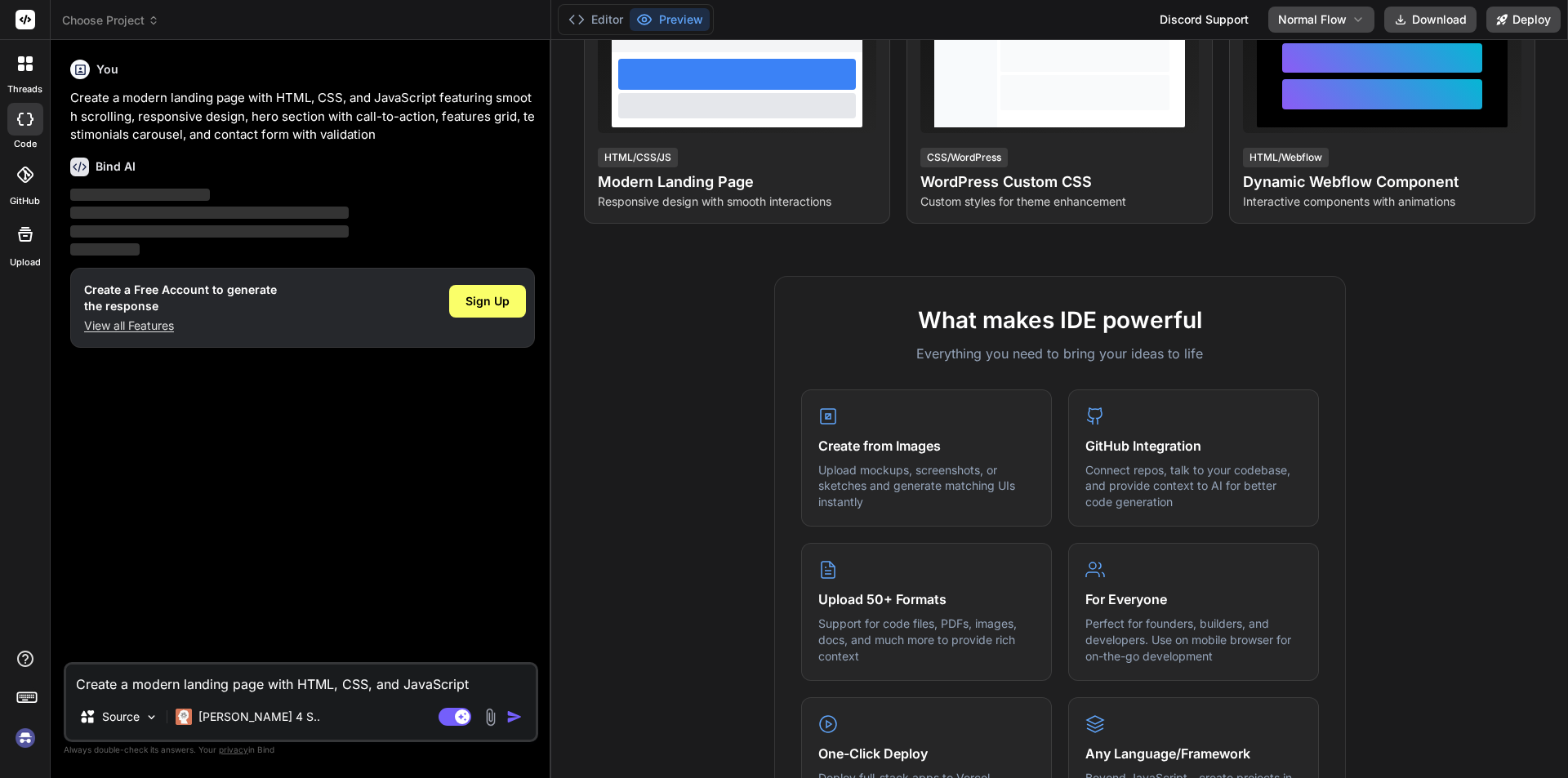
scroll to position [191, 0]
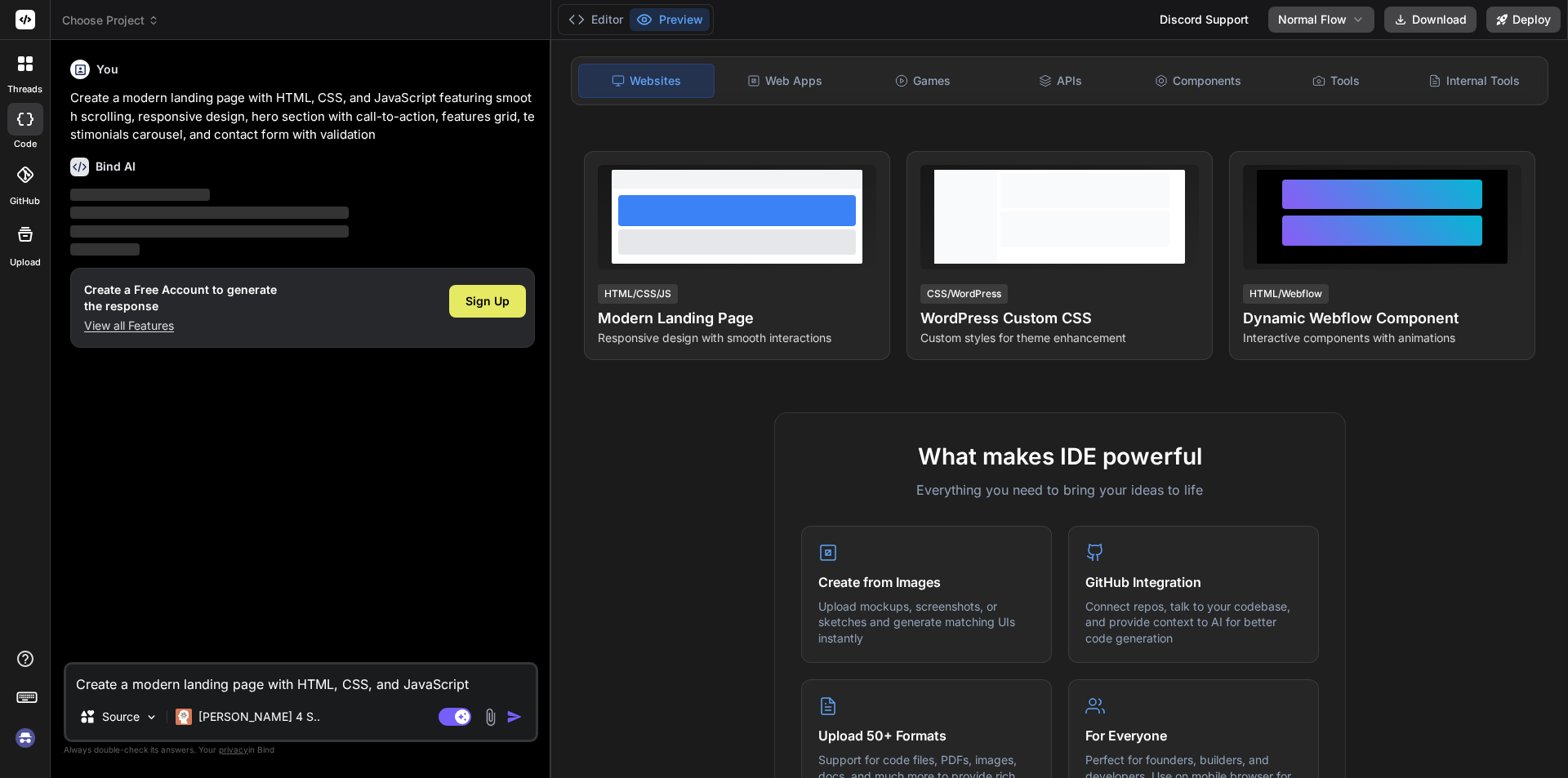
click at [476, 302] on span "Sign Up" at bounding box center [487, 301] width 44 height 16
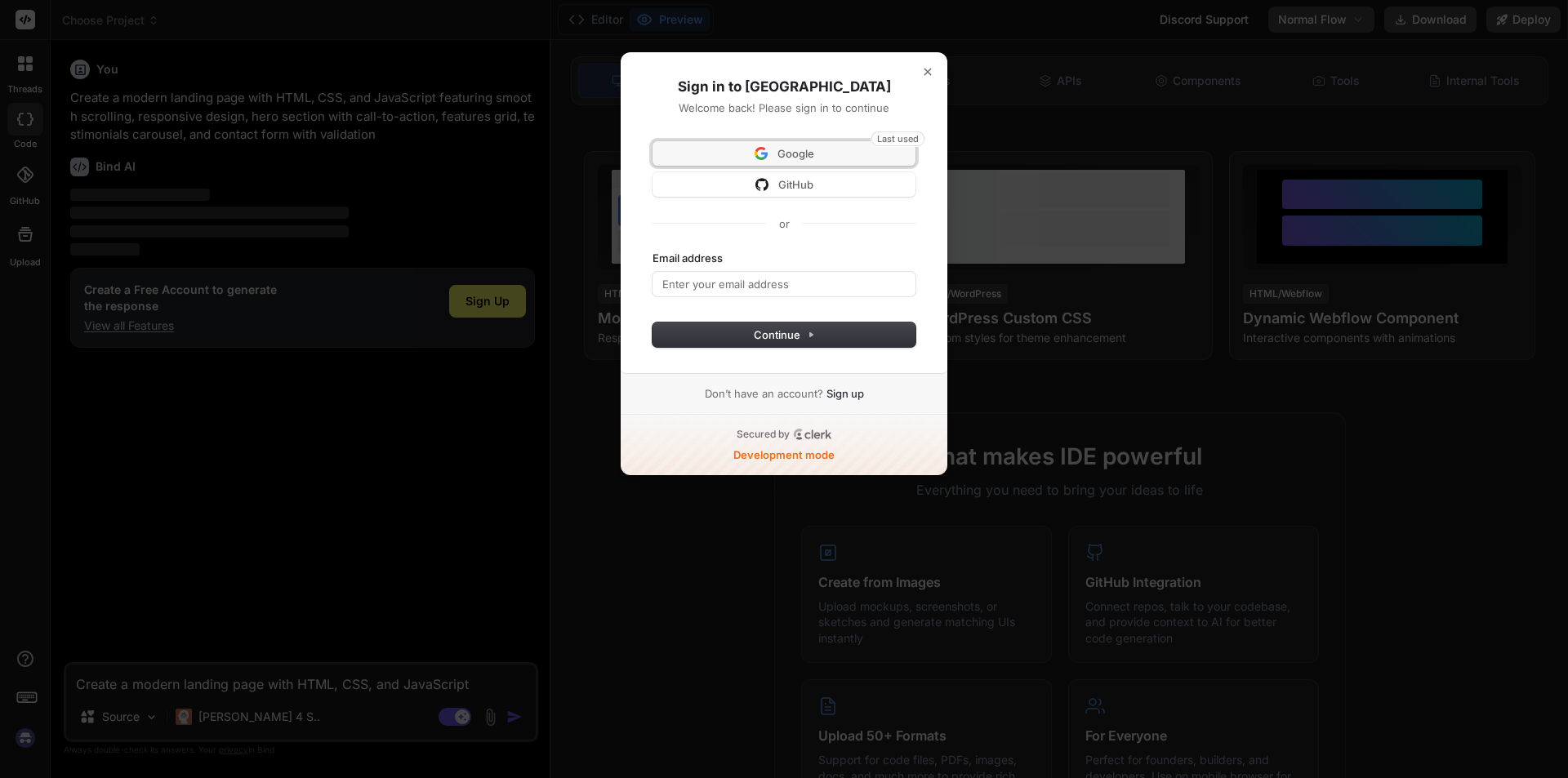
click at [787, 153] on span "Google" at bounding box center [795, 153] width 37 height 14
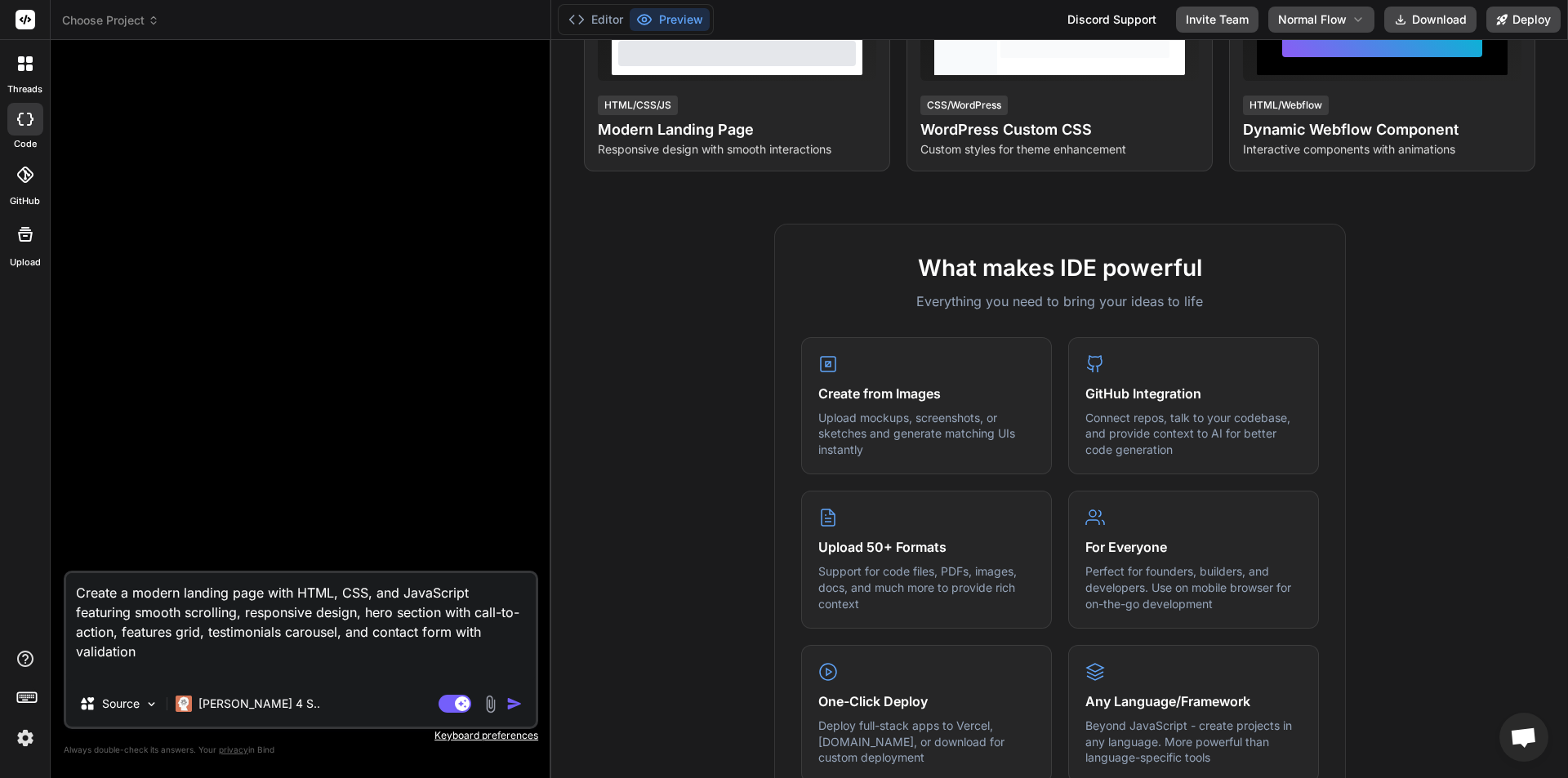
scroll to position [438, 0]
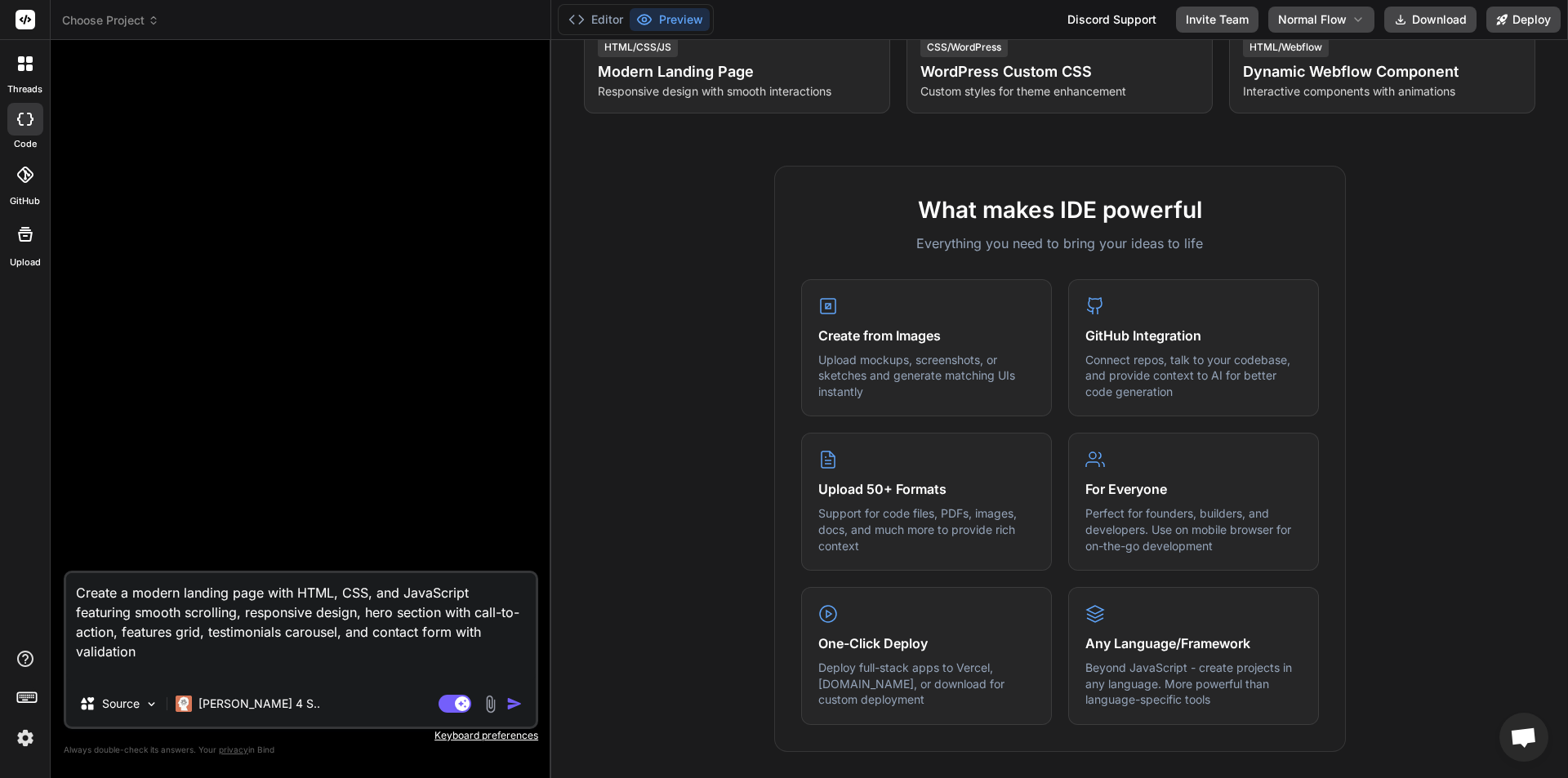
click at [514, 700] on img "button" at bounding box center [513, 704] width 16 height 16
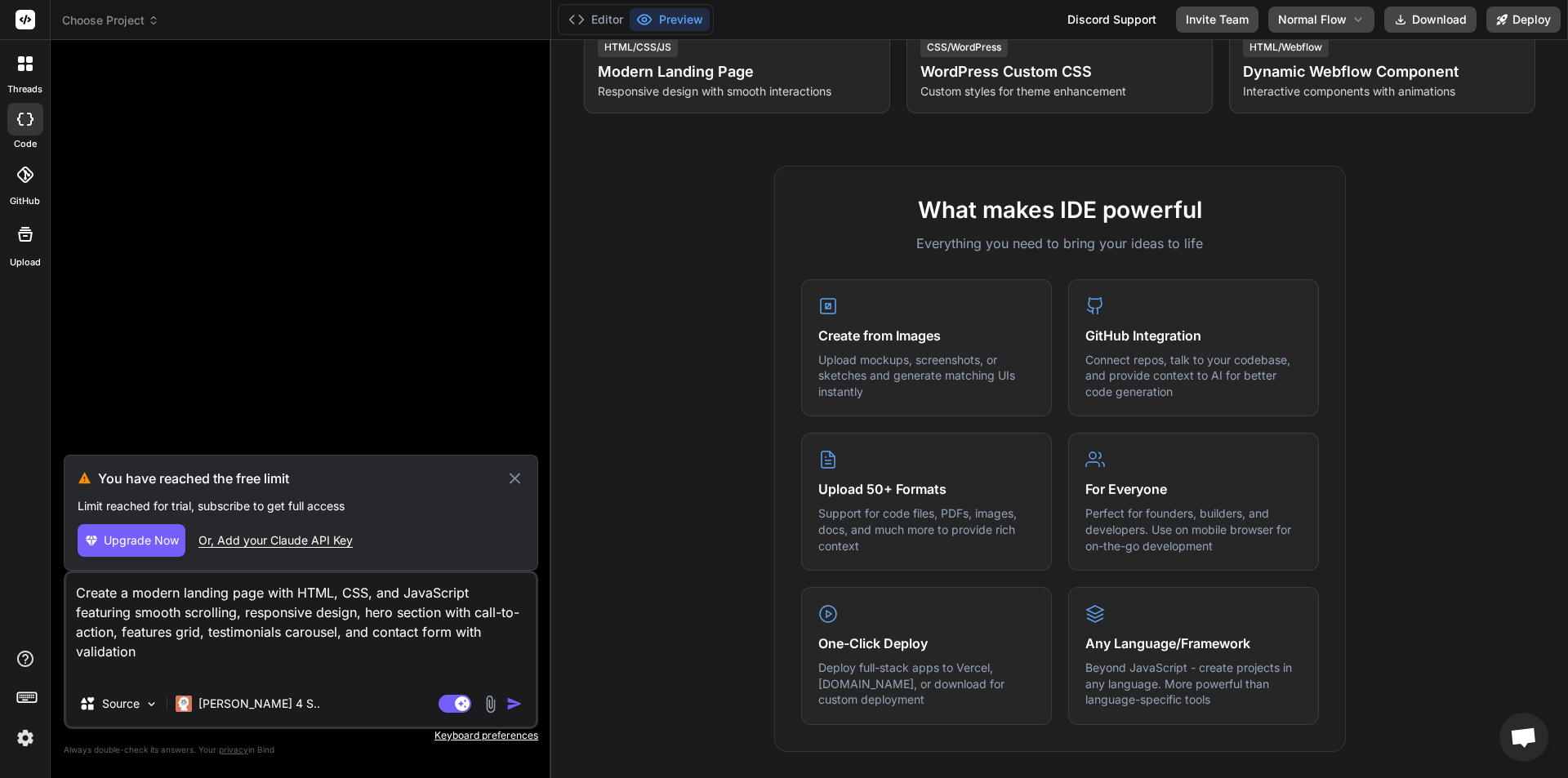
click at [125, 540] on span "Upgrade Now" at bounding box center [141, 540] width 75 height 16
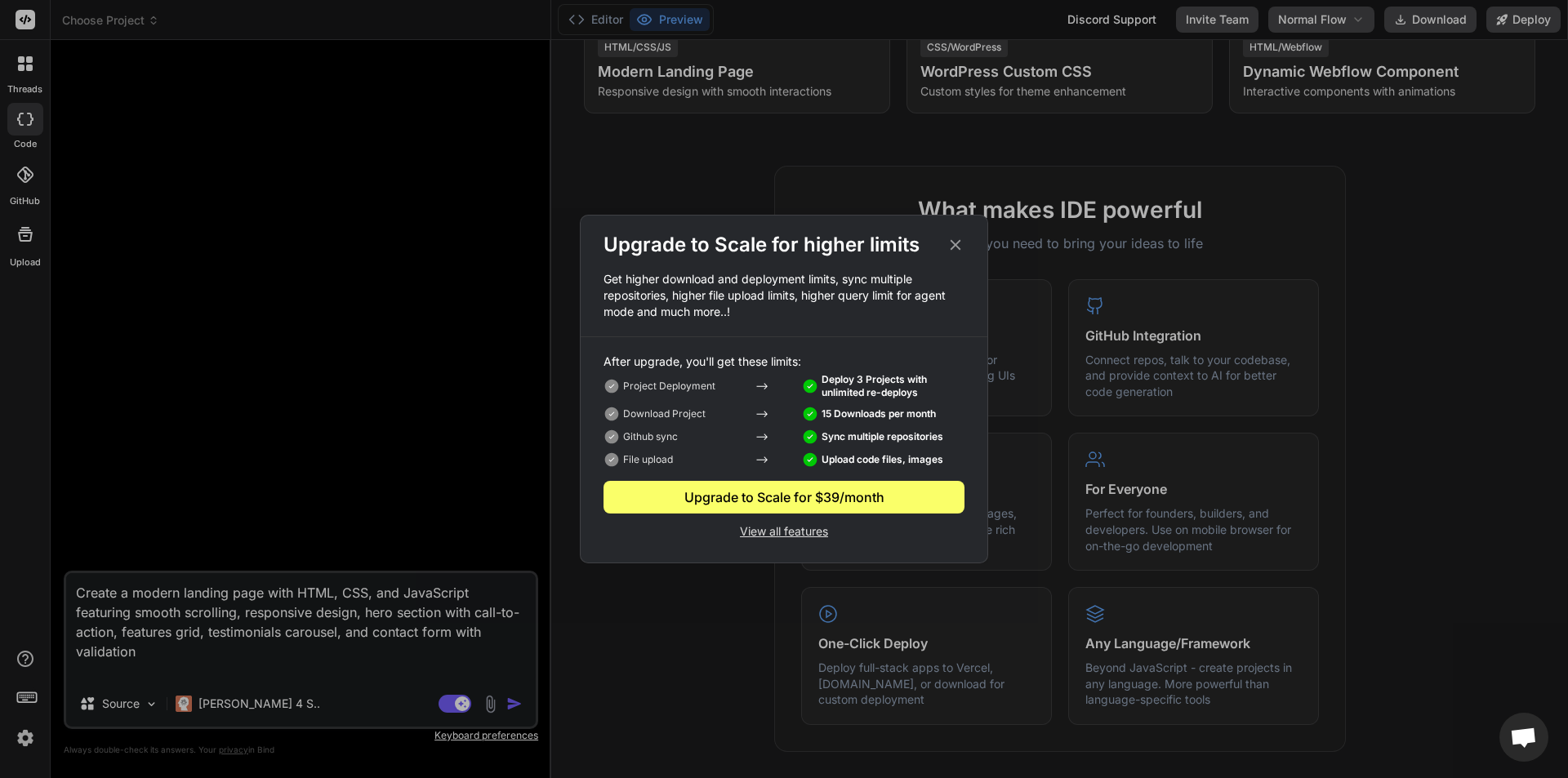
click at [802, 530] on p "View all features" at bounding box center [784, 530] width 361 height 20
type textarea "x"
